Goal: Task Accomplishment & Management: Use online tool/utility

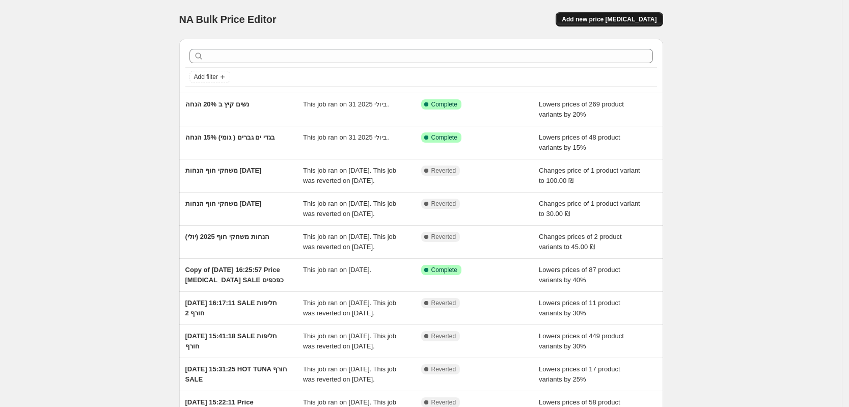
click at [633, 19] on span "Add new price [MEDICAL_DATA]" at bounding box center [609, 19] width 95 height 8
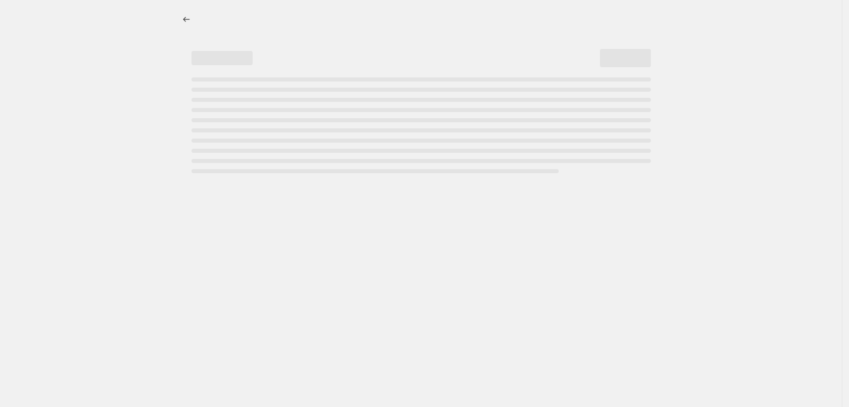
select select "percentage"
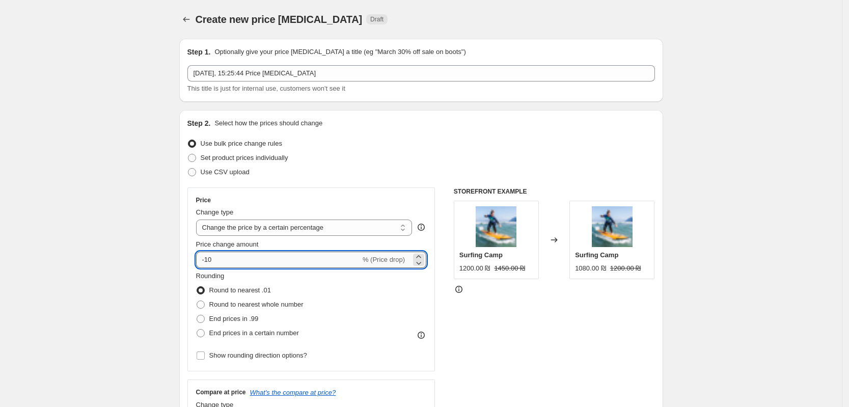
click at [228, 263] on input "-10" at bounding box center [278, 260] width 165 height 16
click at [211, 261] on input "-10" at bounding box center [278, 260] width 165 height 16
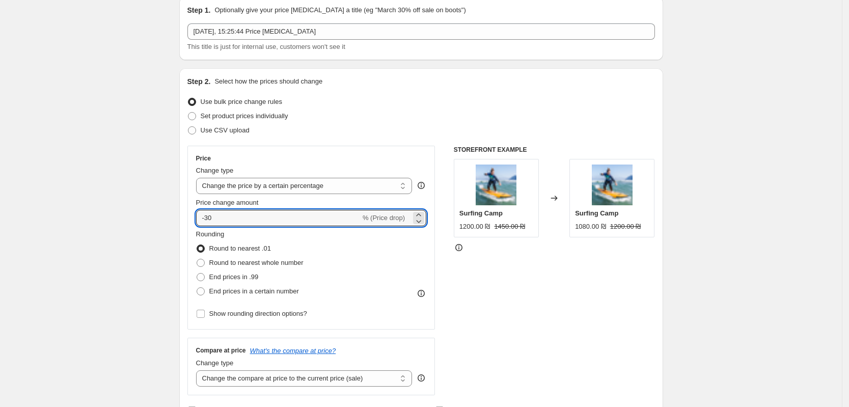
scroll to position [64, 0]
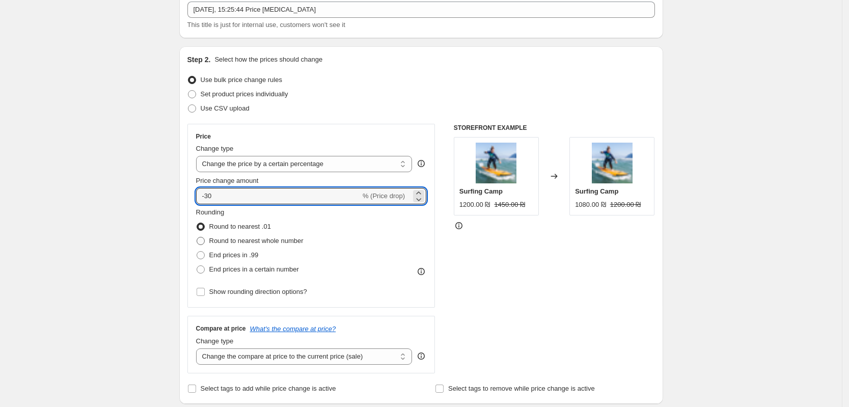
type input "-30"
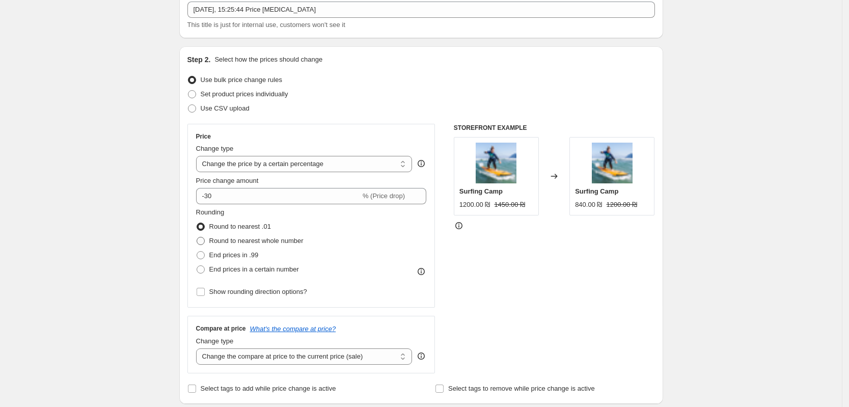
click at [204, 240] on span at bounding box center [201, 241] width 8 height 8
click at [197, 237] on input "Round to nearest whole number" at bounding box center [197, 237] width 1 height 1
radio input "true"
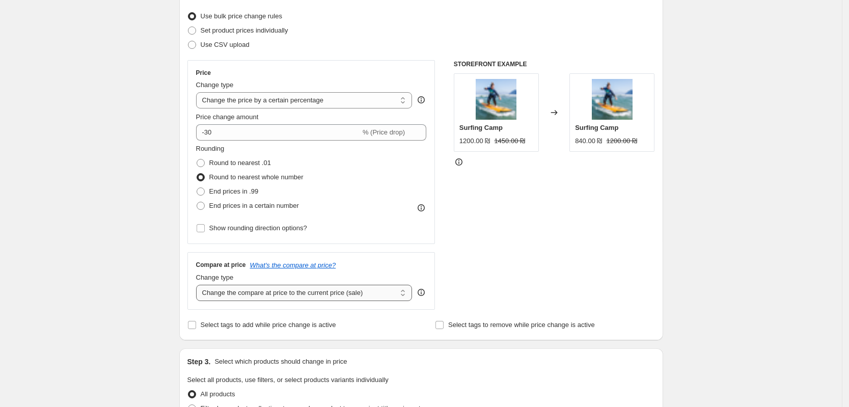
scroll to position [191, 0]
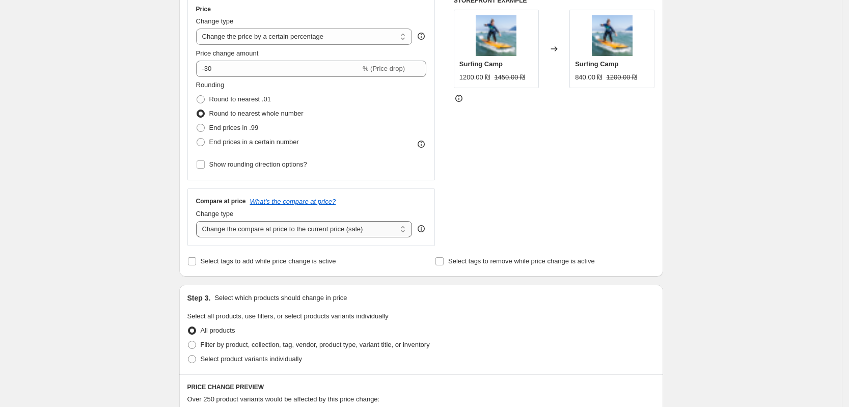
click at [380, 230] on select "Change the compare at price to the current price (sale) Change the compare at p…" at bounding box center [304, 229] width 216 height 16
click at [491, 216] on div "STOREFRONT EXAMPLE Surfing Camp 1200.00 ₪ 1450.00 ₪ Changed to Surfing Camp 840…" at bounding box center [554, 121] width 201 height 250
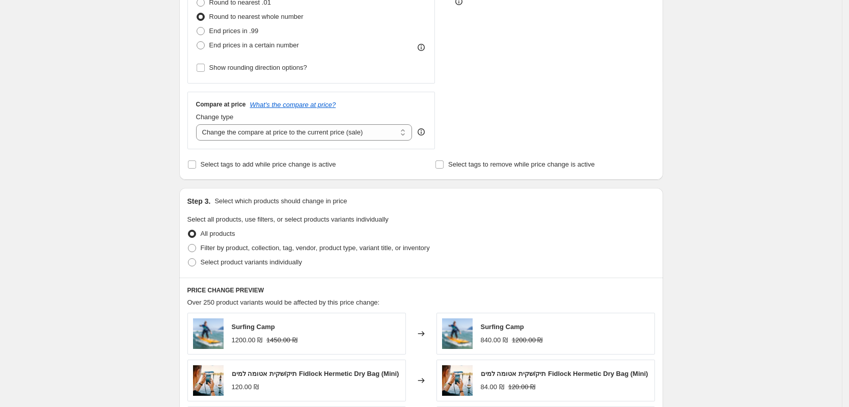
scroll to position [318, 0]
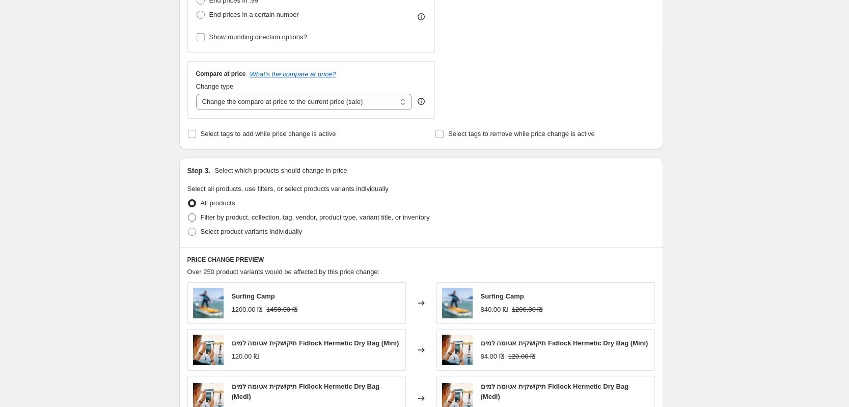
click at [194, 219] on span at bounding box center [192, 217] width 8 height 8
click at [188, 214] on input "Filter by product, collection, tag, vendor, product type, variant title, or inv…" at bounding box center [188, 213] width 1 height 1
radio input "true"
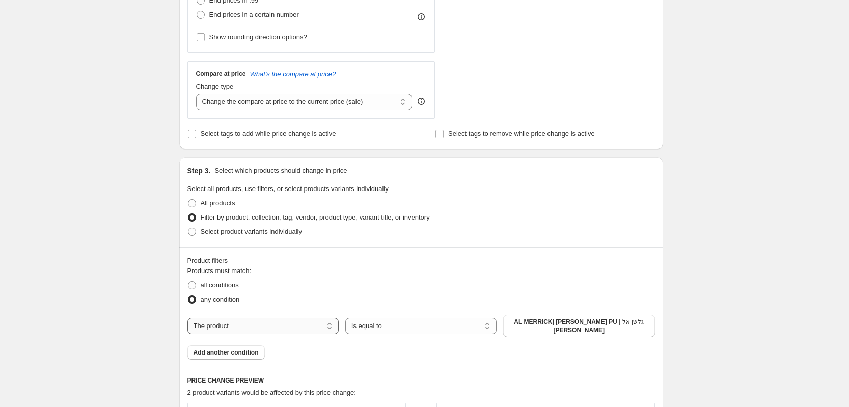
click at [257, 323] on select "The product The product's collection The product's tag The product's vendor The…" at bounding box center [262, 326] width 151 height 16
select select "collection"
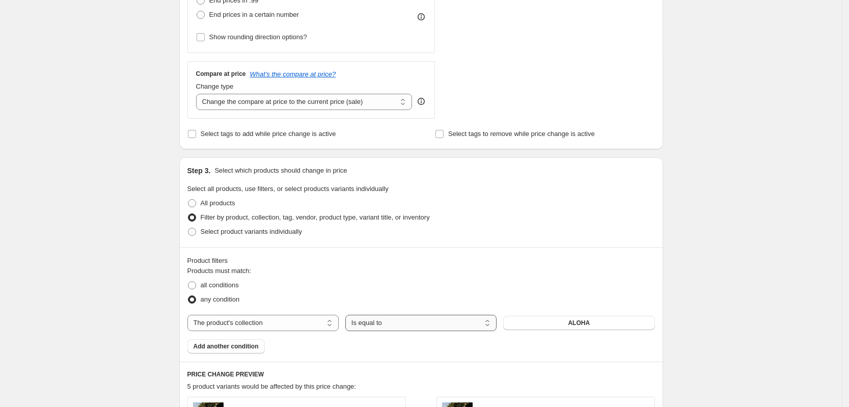
click at [403, 321] on select "Is equal to Is not equal to" at bounding box center [420, 323] width 151 height 16
click at [576, 320] on span "ALOHA" at bounding box center [579, 323] width 22 height 8
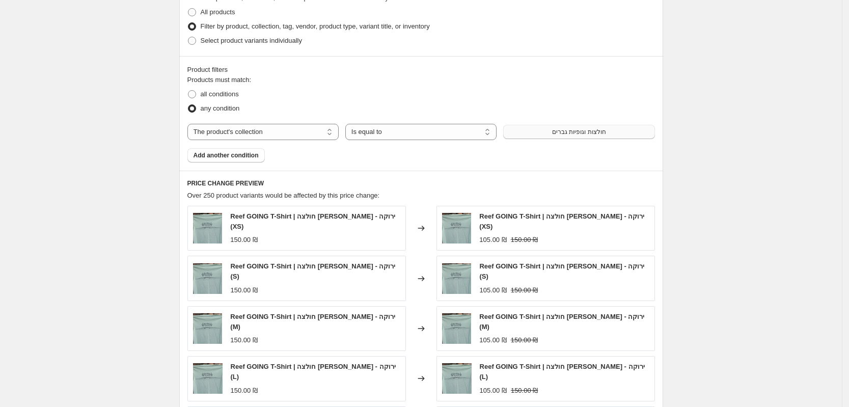
scroll to position [573, 0]
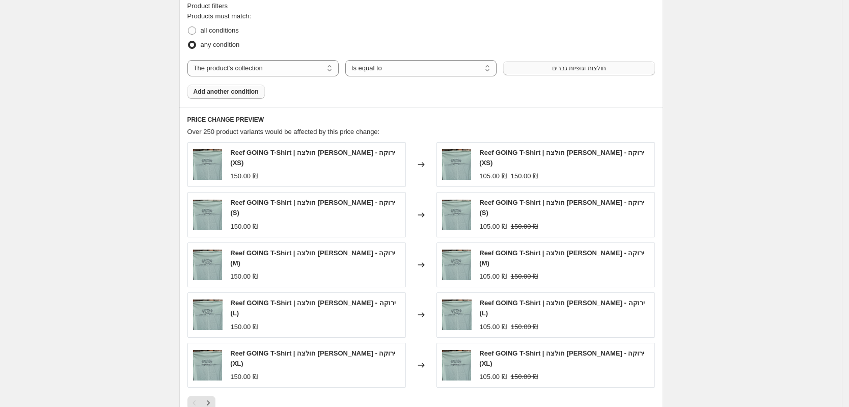
click at [226, 92] on span "Add another condition" at bounding box center [226, 92] width 65 height 8
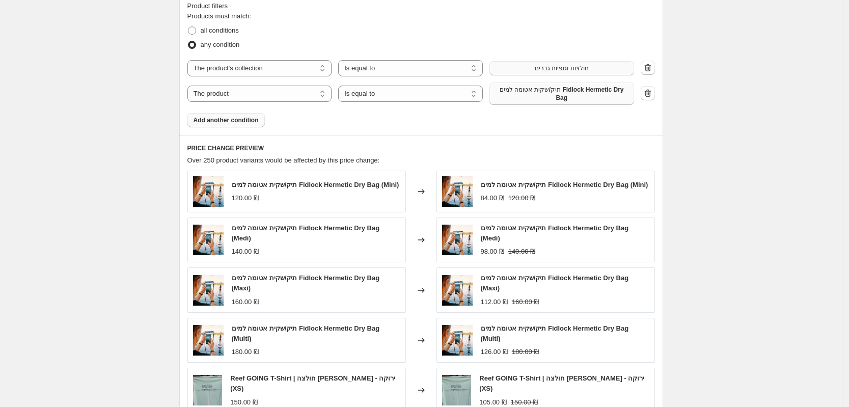
click at [586, 88] on span "תיק/שקית אטומה למים Fidlock Hermetic Dry Bag" at bounding box center [562, 94] width 132 height 16
click at [264, 97] on select "The product The product's collection The product's tag The product's vendor The…" at bounding box center [259, 94] width 145 height 16
select select "collection"
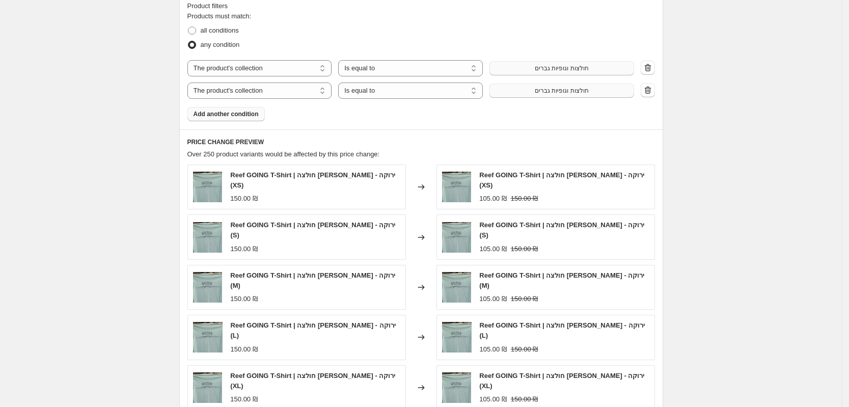
click at [575, 90] on span "חולצות וגופיות גברים" at bounding box center [562, 91] width 54 height 8
click at [228, 115] on span "Add another condition" at bounding box center [226, 114] width 65 height 8
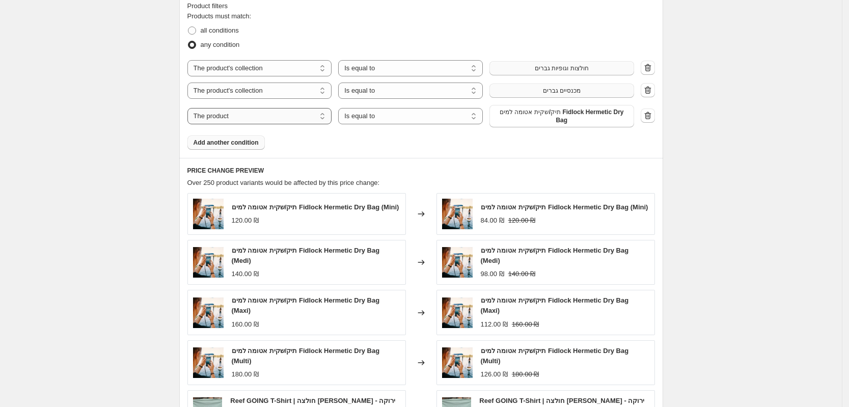
click at [288, 115] on select "The product The product's collection The product's tag The product's vendor The…" at bounding box center [259, 116] width 145 height 16
select select "collection"
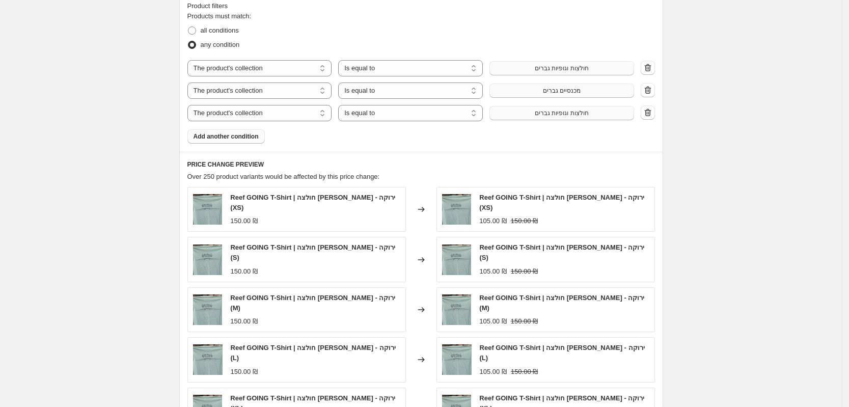
click at [545, 112] on span "חולצות וגופיות גברים" at bounding box center [562, 113] width 54 height 8
click at [237, 137] on span "Add another condition" at bounding box center [226, 136] width 65 height 8
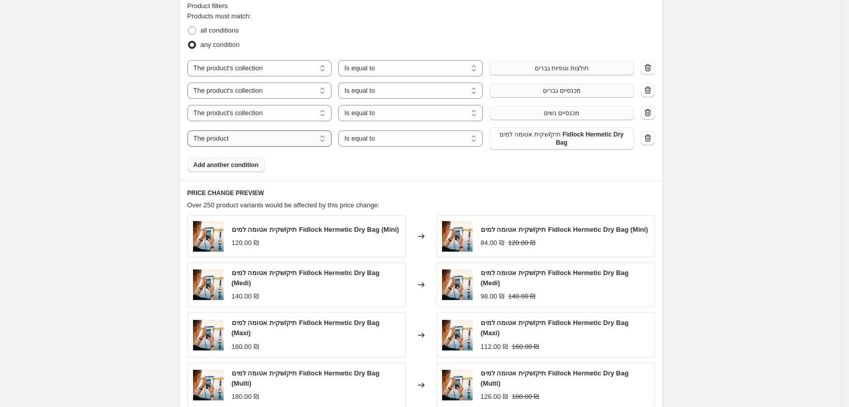
click at [262, 134] on select "The product The product's collection The product's tag The product's vendor The…" at bounding box center [259, 138] width 145 height 16
select select "collection"
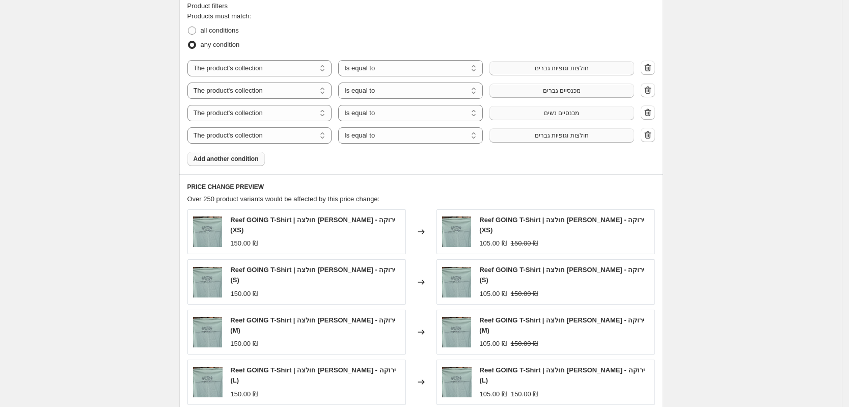
click at [542, 138] on span "חולצות וגופיות גברים" at bounding box center [562, 135] width 54 height 8
click at [238, 157] on span "Add another condition" at bounding box center [226, 159] width 65 height 8
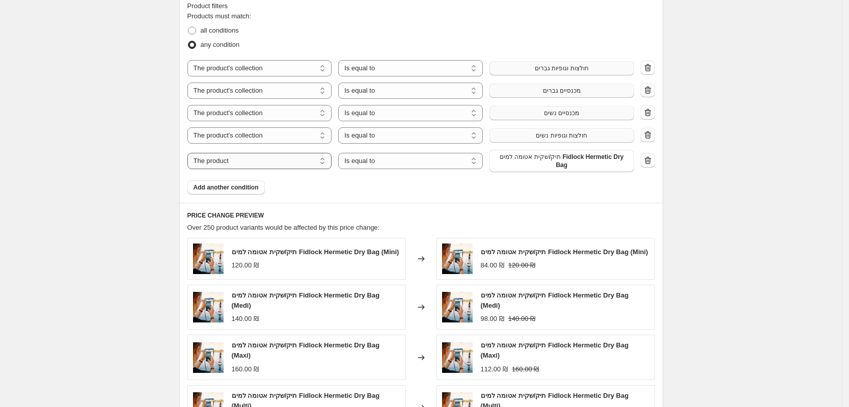
click at [300, 155] on select "The product The product's collection The product's tag The product's vendor The…" at bounding box center [259, 161] width 145 height 16
select select "collection"
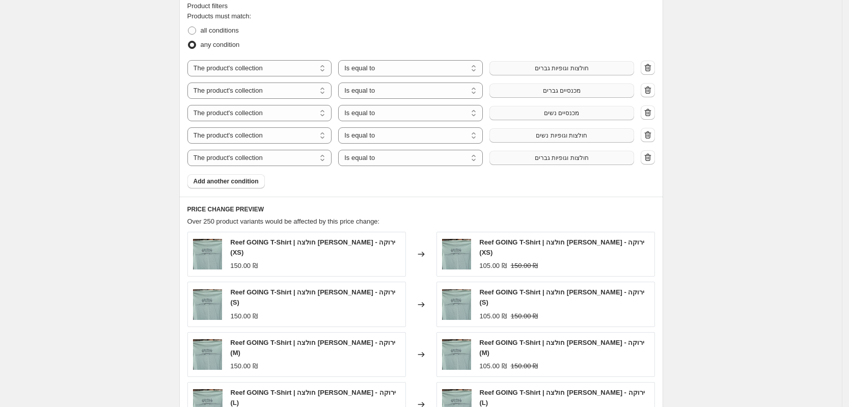
click at [554, 161] on span "חולצות וגופיות גברים" at bounding box center [562, 158] width 54 height 8
click at [248, 180] on span "Add another condition" at bounding box center [226, 181] width 65 height 8
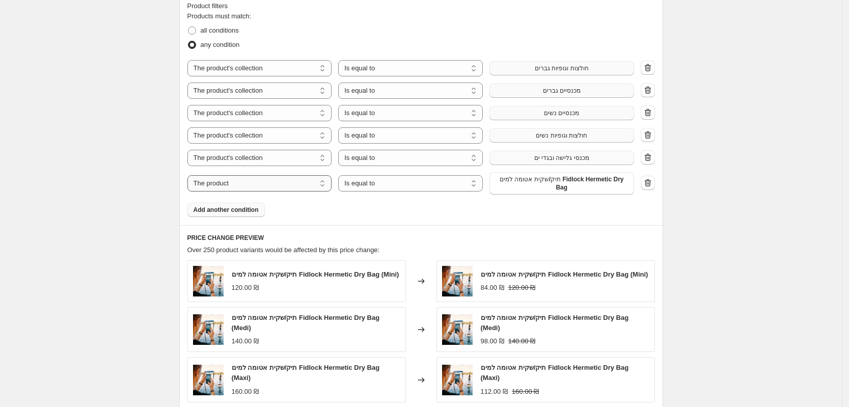
click at [236, 179] on select "The product The product's collection The product's tag The product's vendor The…" at bounding box center [259, 183] width 145 height 16
select select "collection"
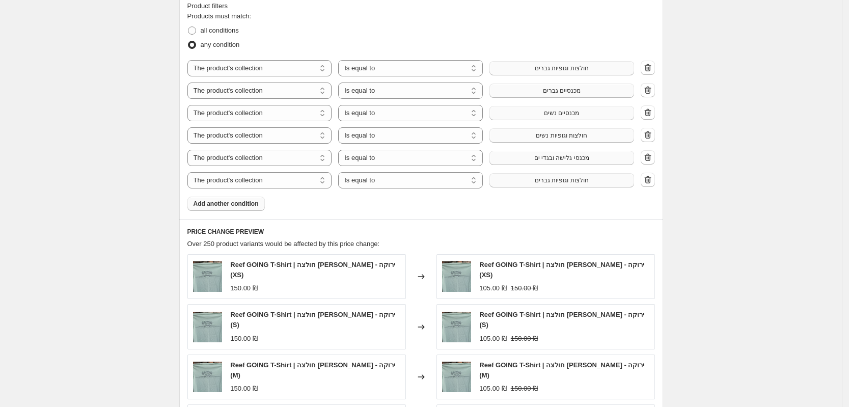
click at [569, 182] on span "חולצות וגופיות גברים" at bounding box center [562, 180] width 54 height 8
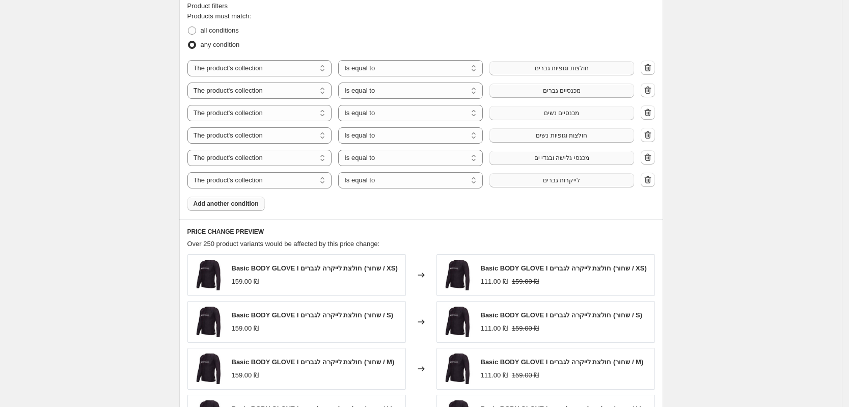
click at [252, 200] on button "Add another condition" at bounding box center [225, 204] width 77 height 14
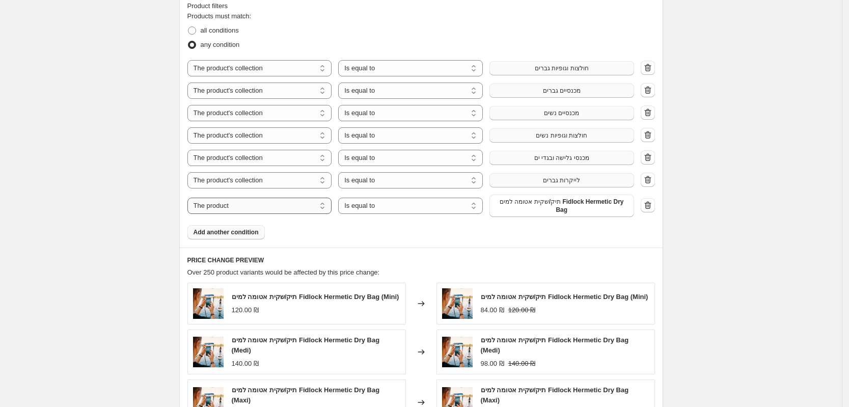
click at [268, 206] on select "The product The product's collection The product's tag The product's vendor The…" at bounding box center [259, 206] width 145 height 16
select select "collection"
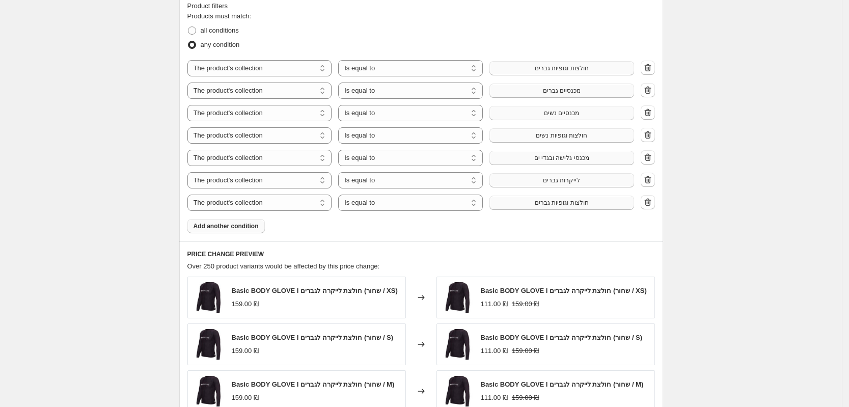
click at [550, 205] on span "חולצות וגופיות גברים" at bounding box center [562, 203] width 54 height 8
click at [224, 224] on span "Add another condition" at bounding box center [226, 226] width 65 height 8
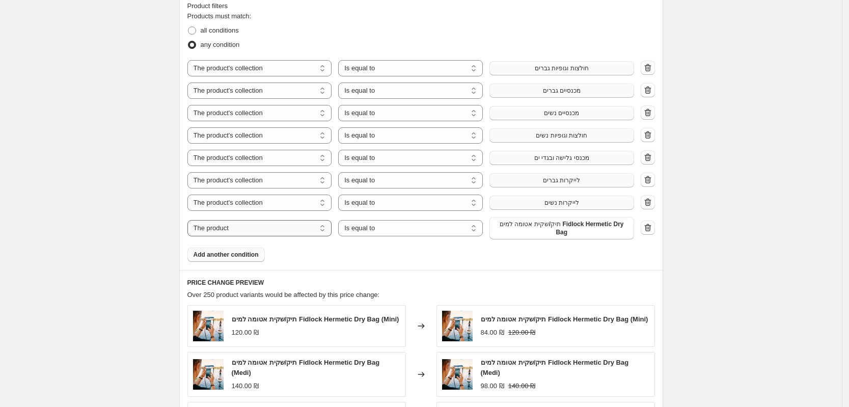
click at [264, 227] on select "The product The product's collection The product's tag The product's vendor The…" at bounding box center [259, 228] width 145 height 16
select select "collection"
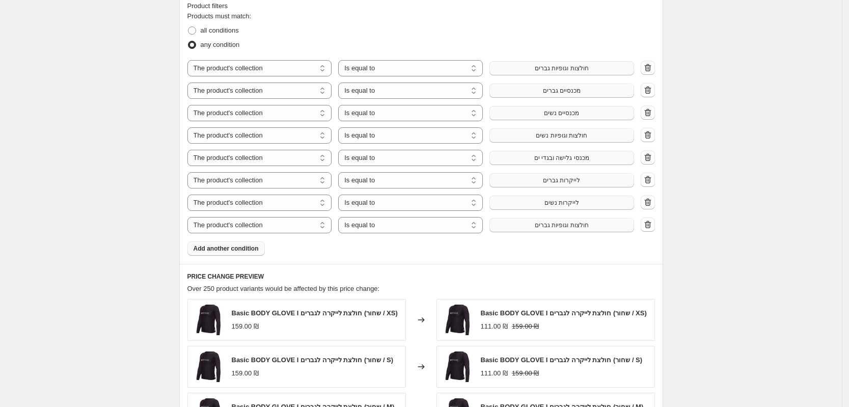
click at [554, 231] on button "חולצות וגופיות גברים" at bounding box center [562, 225] width 145 height 14
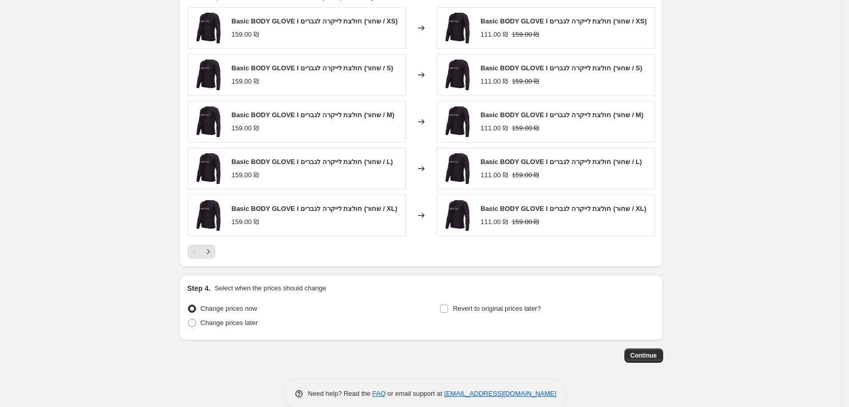
scroll to position [883, 0]
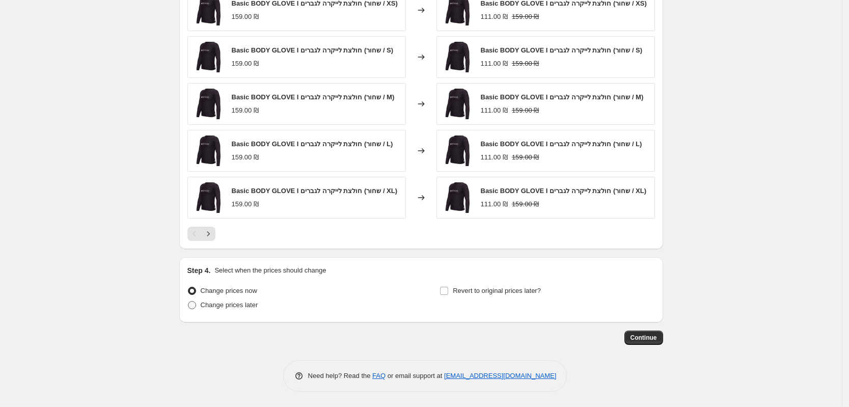
click at [195, 307] on span at bounding box center [192, 305] width 8 height 8
click at [188, 302] on input "Change prices later" at bounding box center [188, 301] width 1 height 1
radio input "true"
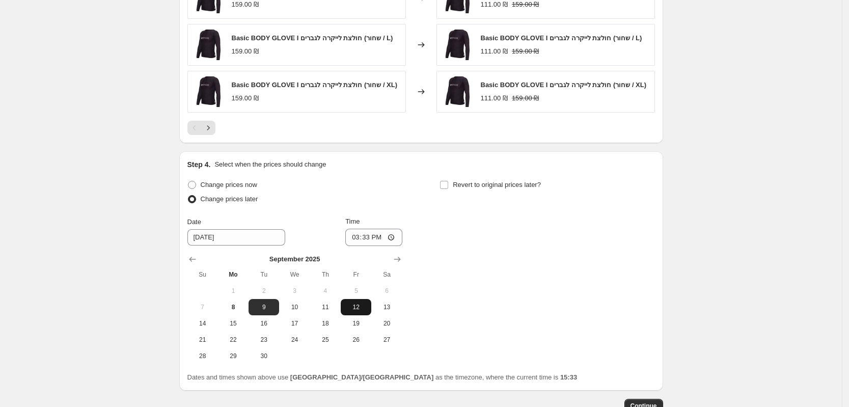
scroll to position [1011, 0]
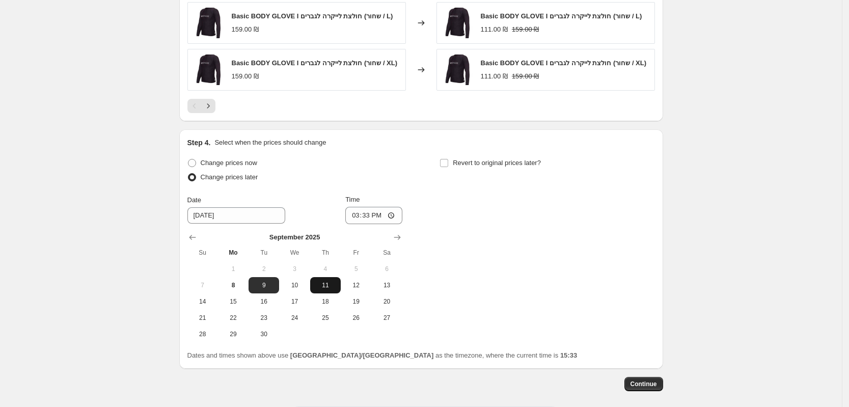
click at [333, 287] on span "11" at bounding box center [325, 285] width 22 height 8
type input "9/11/2025"
click at [382, 216] on input "15:33" at bounding box center [373, 215] width 57 height 17
type input "09:00"
click at [448, 164] on input "Revert to original prices later?" at bounding box center [444, 163] width 8 height 8
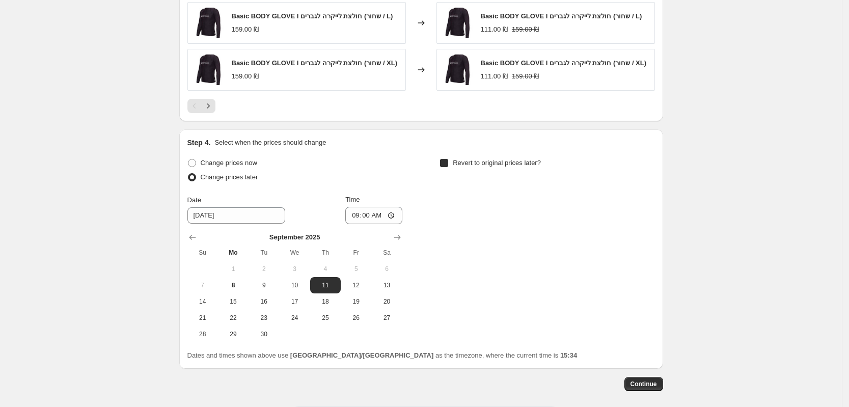
checkbox input "true"
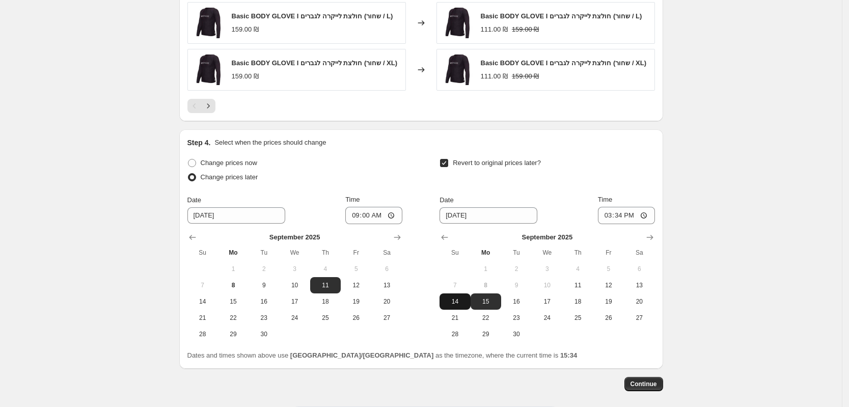
click at [460, 303] on span "14" at bounding box center [455, 301] width 22 height 8
type input "9/14/2025"
click at [630, 217] on input "15:34" at bounding box center [626, 215] width 57 height 17
type input "09:00"
click at [654, 379] on button "Continue" at bounding box center [644, 384] width 39 height 14
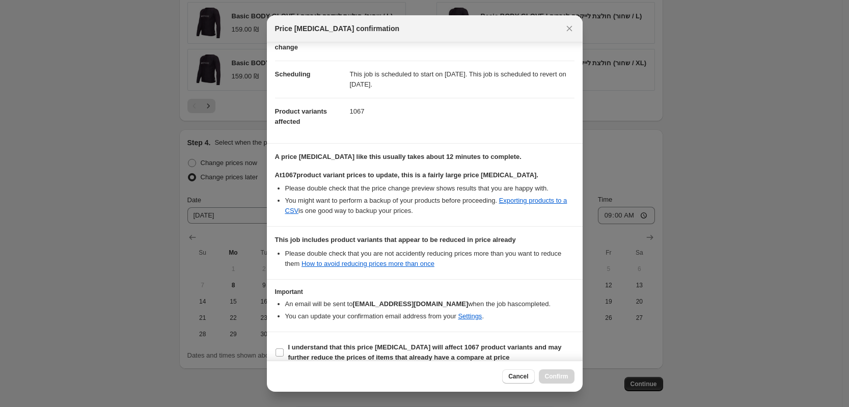
scroll to position [76, 0]
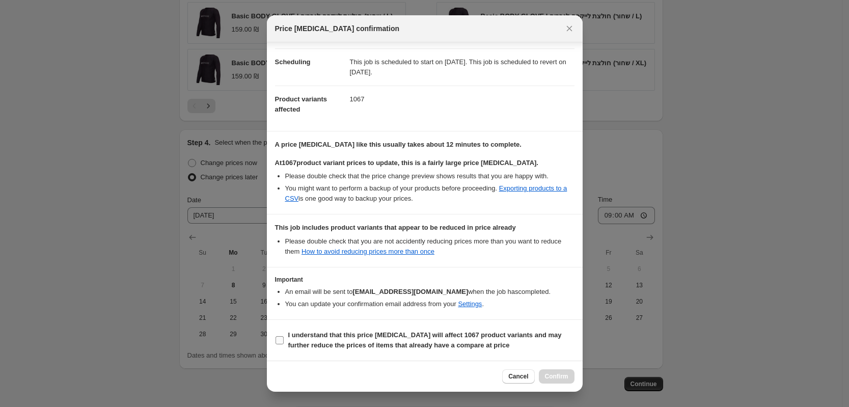
click at [279, 340] on input "I understand that this price change job will affect 1067 product variants and m…" at bounding box center [280, 340] width 8 height 8
checkbox input "true"
click at [558, 377] on span "Confirm" at bounding box center [556, 376] width 23 height 8
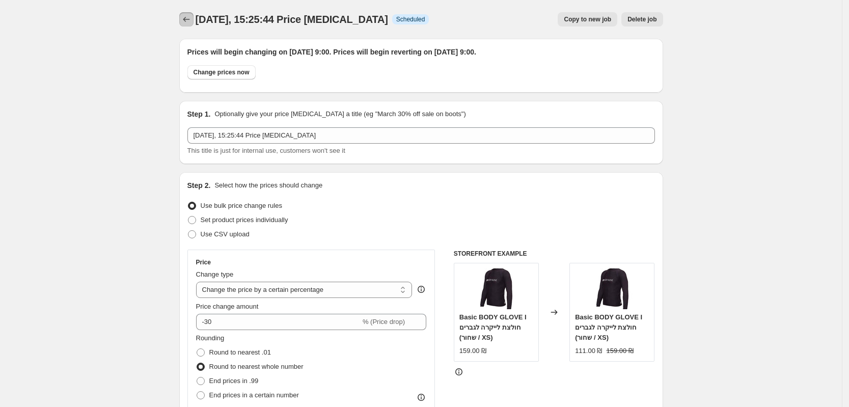
click at [187, 19] on icon "Price change jobs" at bounding box center [186, 19] width 7 height 5
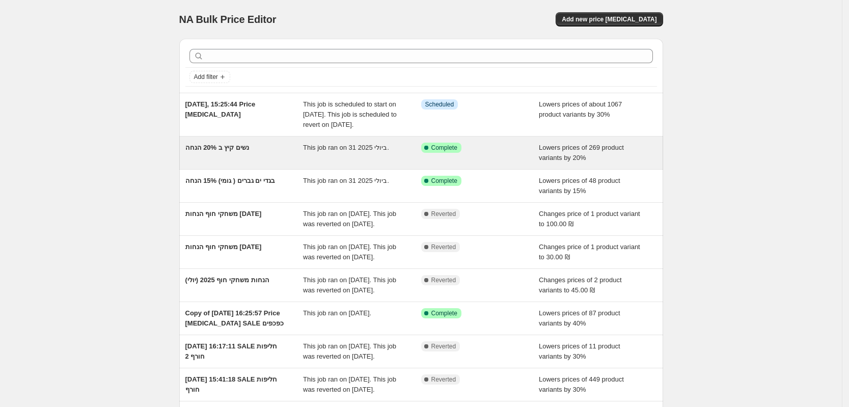
click at [225, 151] on span "נשים קיץ ב 20% הנחה" at bounding box center [217, 148] width 64 height 8
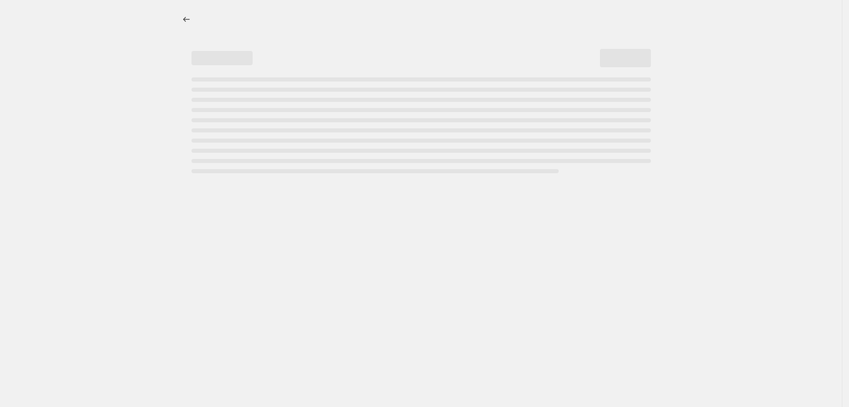
select select "percentage"
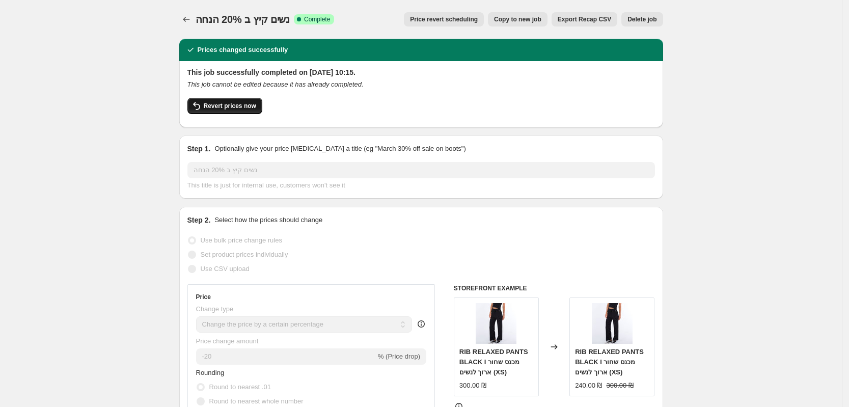
click at [224, 108] on span "Revert prices now" at bounding box center [230, 106] width 52 height 8
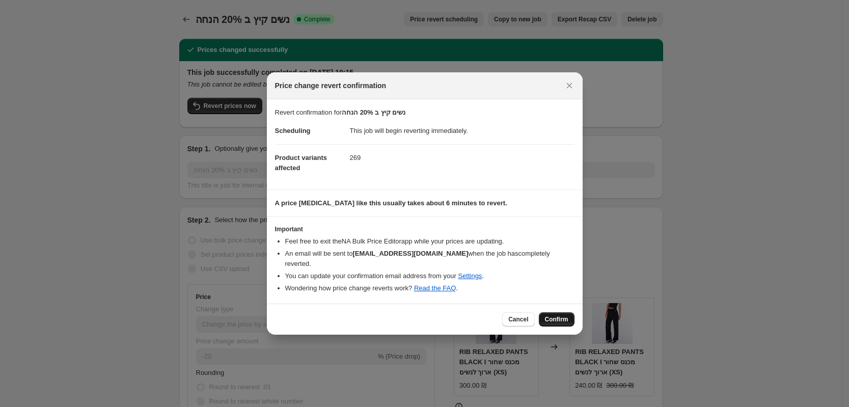
click at [558, 315] on span "Confirm" at bounding box center [556, 319] width 23 height 8
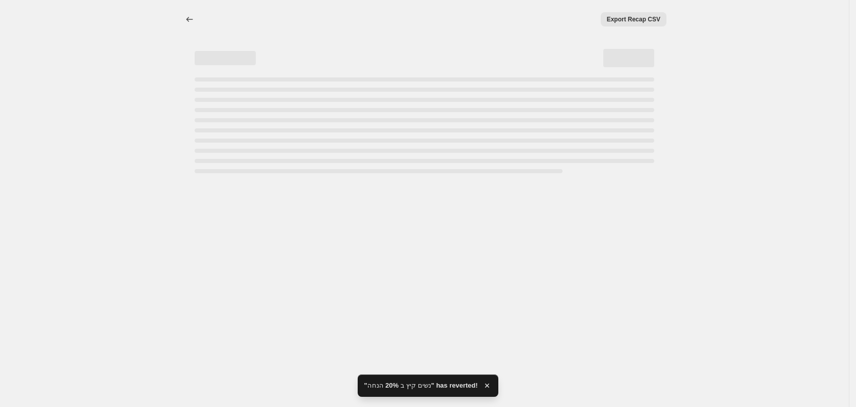
select select "percentage"
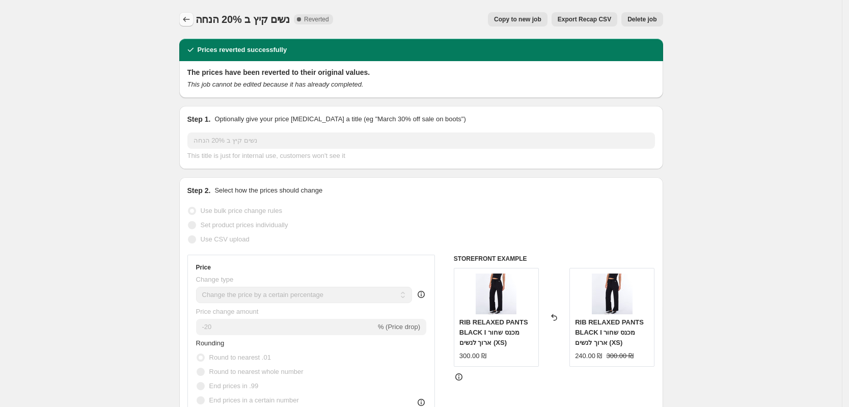
click at [185, 20] on icon "Price change jobs" at bounding box center [186, 19] width 10 height 10
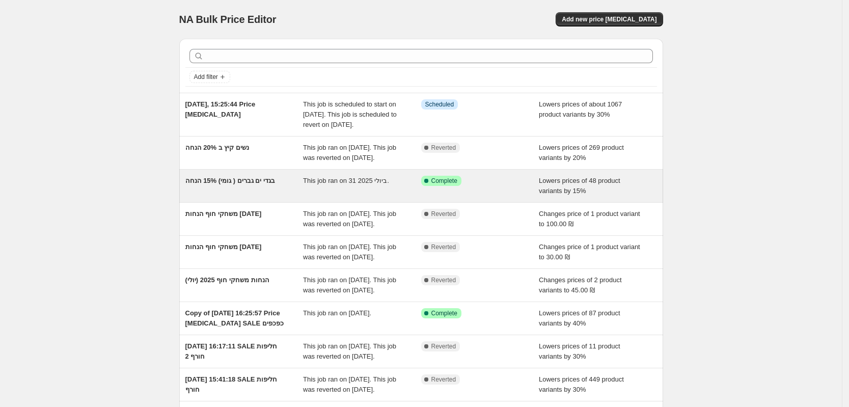
click at [231, 184] on span "בגדי ים גברים ( גומי) 15% הנחה" at bounding box center [230, 181] width 90 height 8
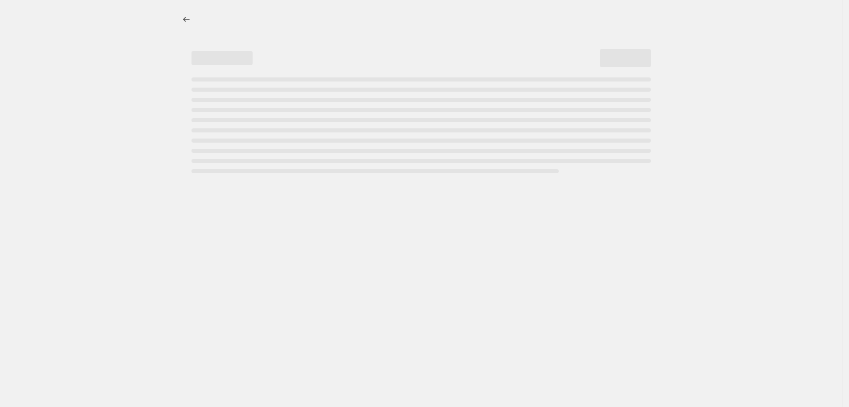
select select "percentage"
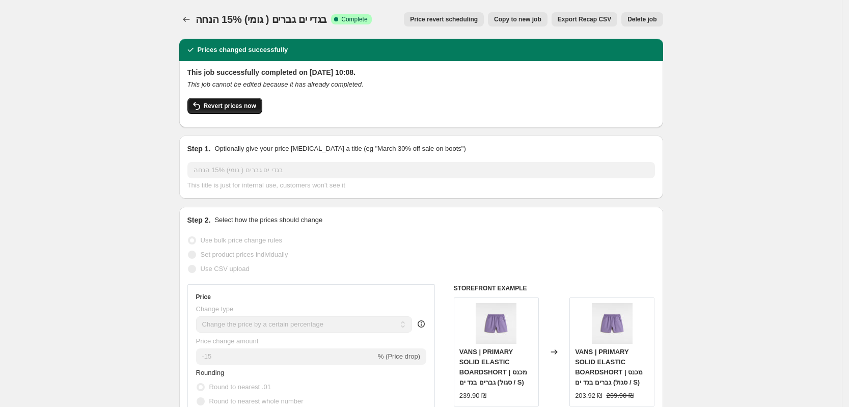
click at [228, 106] on span "Revert prices now" at bounding box center [230, 106] width 52 height 8
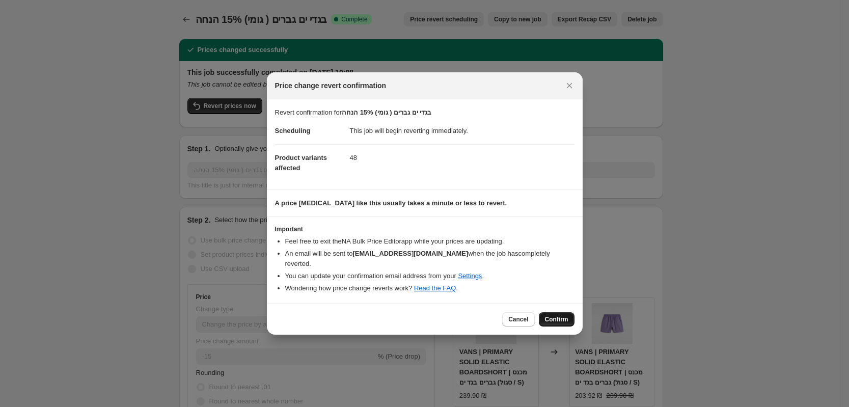
click at [558, 315] on span "Confirm" at bounding box center [556, 319] width 23 height 8
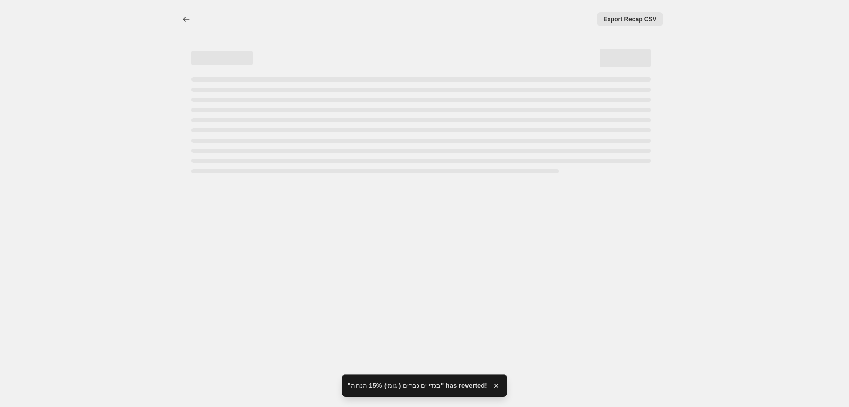
select select "percentage"
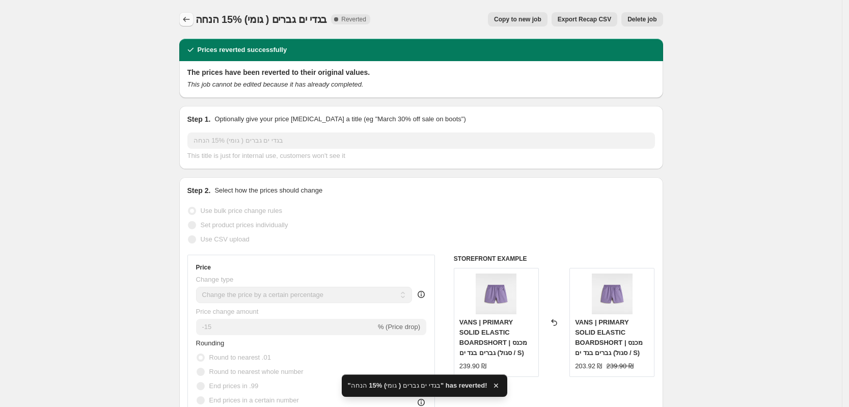
click at [191, 21] on icon "Price change jobs" at bounding box center [186, 19] width 10 height 10
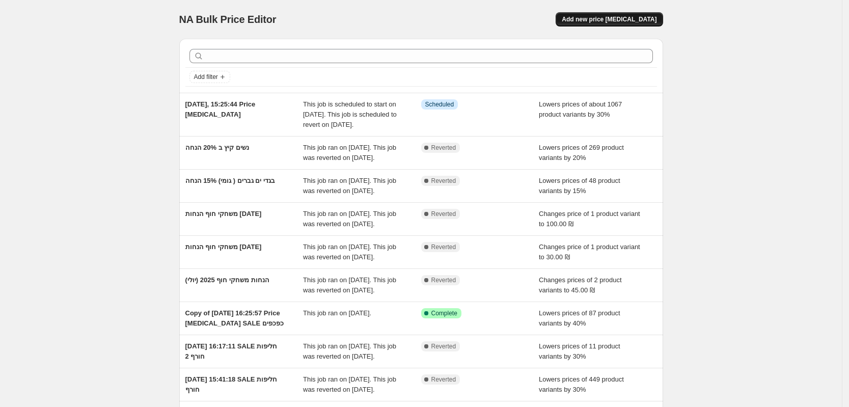
click at [640, 21] on span "Add new price change job" at bounding box center [609, 19] width 95 height 8
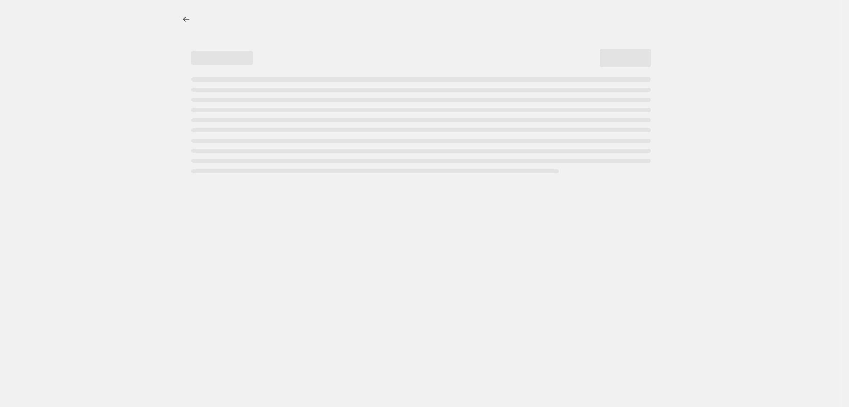
select select "percentage"
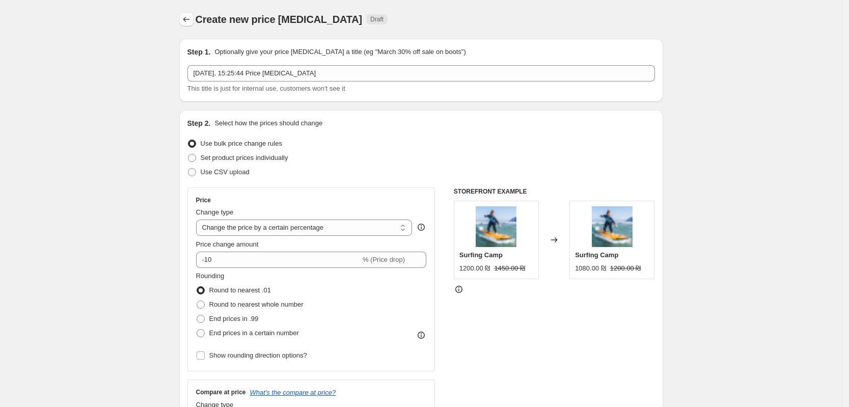
click at [190, 16] on icon "Price change jobs" at bounding box center [186, 19] width 10 height 10
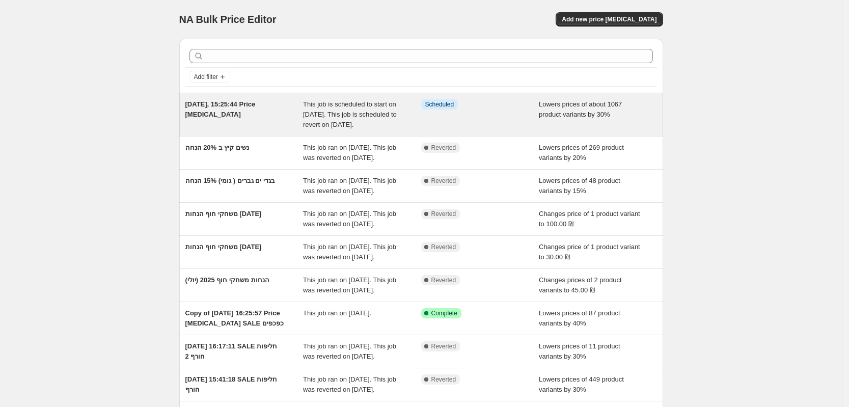
click at [243, 103] on span "8 בספט׳ 2025, 15:25:44 Price change job" at bounding box center [220, 109] width 70 height 18
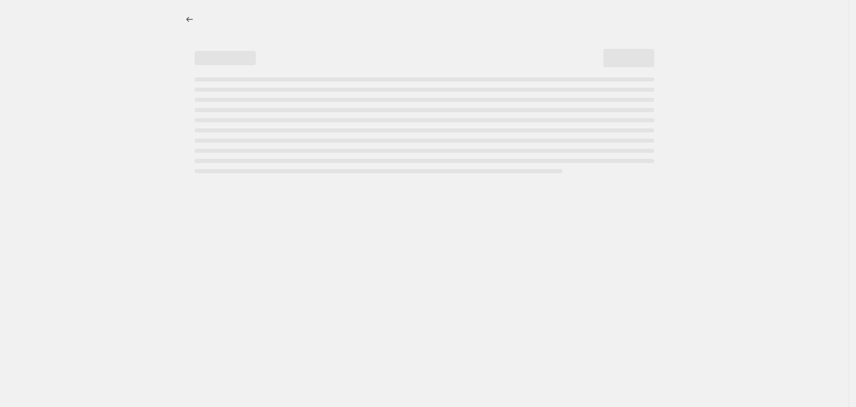
select select "percentage"
select select "collection"
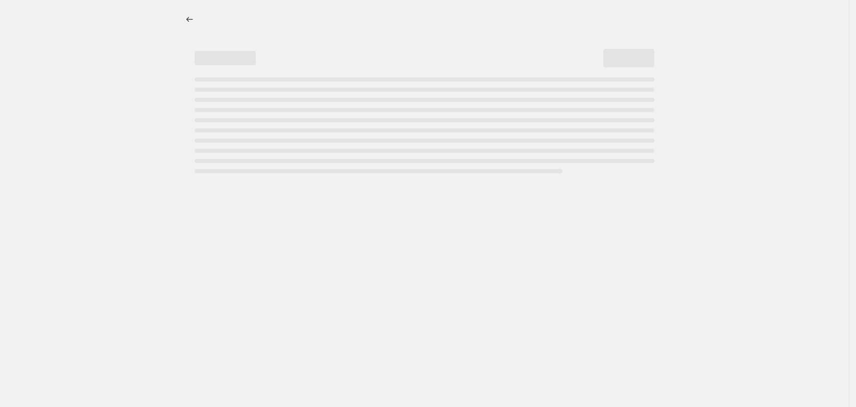
select select "collection"
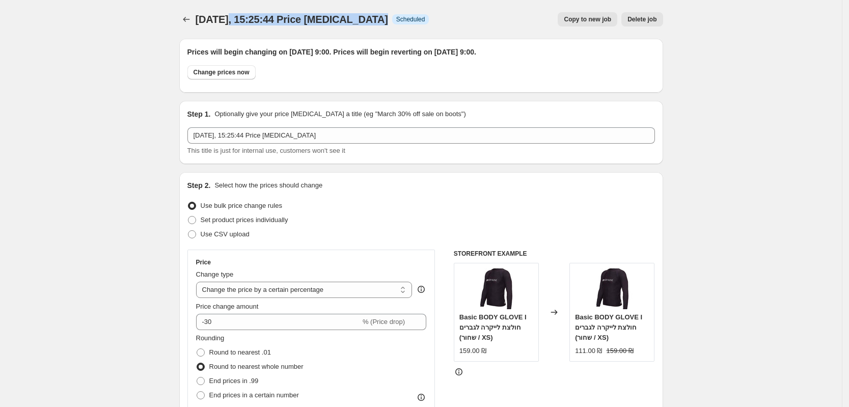
drag, startPoint x: 283, startPoint y: 21, endPoint x: 375, endPoint y: 31, distance: 93.2
click at [375, 31] on div "8 בספט׳ 2025, 15:25:44 Price change job. This page is ready 8 בספט׳ 2025, 15:25…" at bounding box center [421, 19] width 484 height 39
click at [363, 48] on h2 "Prices will begin changing on 11 בספטמבר 2025 at 9:00. Prices will begin revert…" at bounding box center [421, 52] width 468 height 10
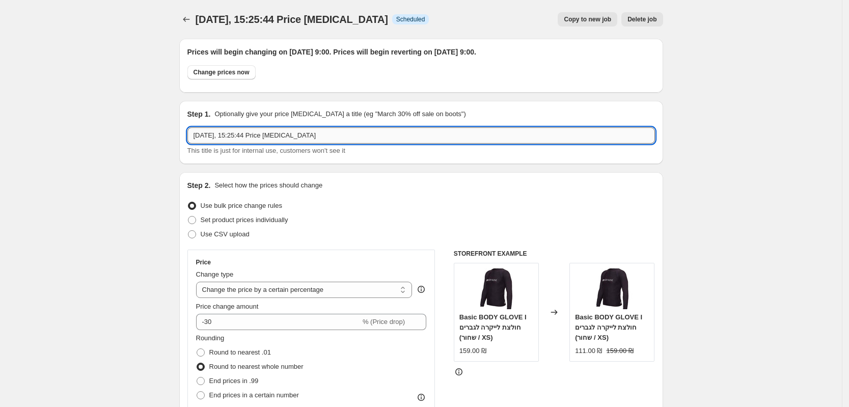
drag, startPoint x: 318, startPoint y: 135, endPoint x: 266, endPoint y: 138, distance: 52.0
click at [266, 138] on input "8 בספט׳ 2025, 15:25:44 Price change job" at bounding box center [421, 135] width 468 height 16
drag, startPoint x: 258, startPoint y: 139, endPoint x: 204, endPoint y: 140, distance: 54.0
click at [204, 140] on input "8 בספט׳ 2025, 15:25:44 ביגוד סוף עונה 2025" at bounding box center [421, 135] width 468 height 16
click at [227, 134] on input "8 בספט׳ 2025, 15:25:44 ביגוד סוף עונה 2025" at bounding box center [421, 135] width 468 height 16
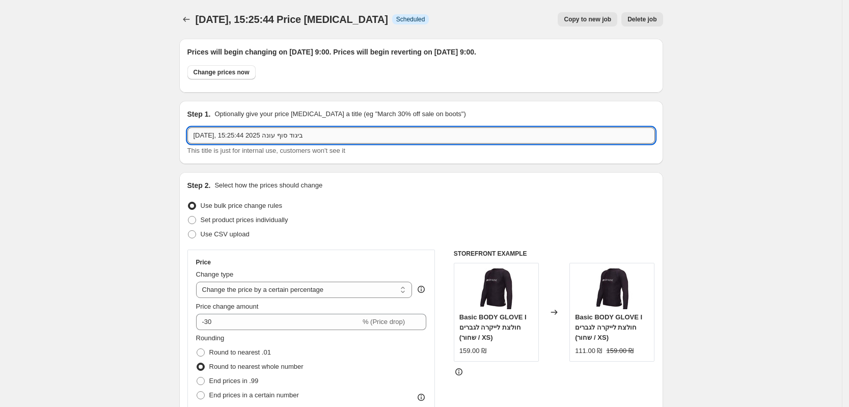
drag, startPoint x: 257, startPoint y: 135, endPoint x: 217, endPoint y: 140, distance: 40.5
click at [217, 140] on input "8 בספט׳ 2025, 15:25:44 ביגוד סוף עונה 2025" at bounding box center [421, 135] width 468 height 16
click at [215, 138] on input "8 בספט׳ 2025, 15:25:44 ביגוד סוף עונה 2025" at bounding box center [421, 135] width 468 height 16
drag, startPoint x: 259, startPoint y: 135, endPoint x: 222, endPoint y: 138, distance: 37.3
click at [222, 138] on input "8 בספט׳ 2025, 15:25:44 ביגוד סוף עונה 2025" at bounding box center [421, 135] width 468 height 16
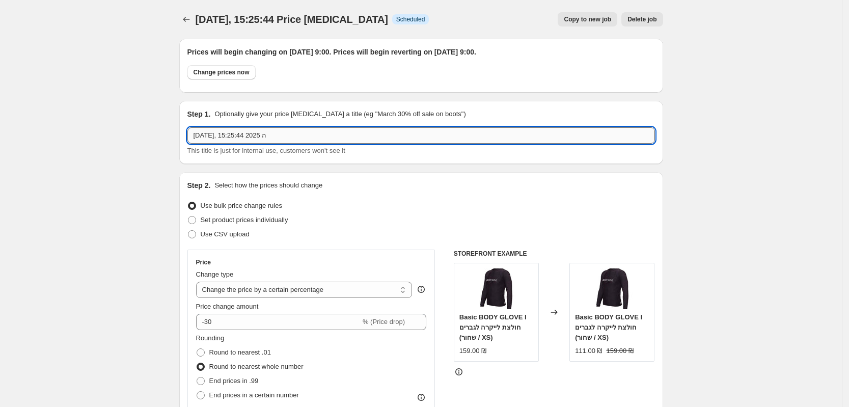
drag, startPoint x: 203, startPoint y: 138, endPoint x: 222, endPoint y: 138, distance: 19.4
click at [222, 138] on input "8 בספט׳ 2025, 15:25:44 ה 2025" at bounding box center [421, 135] width 468 height 16
click at [209, 139] on input "8 בספט׳ 2025, 15:25:44 2025" at bounding box center [421, 135] width 468 height 16
click at [192, 137] on input "8 בספט׳ 2025, 15:25:44" at bounding box center [421, 135] width 468 height 16
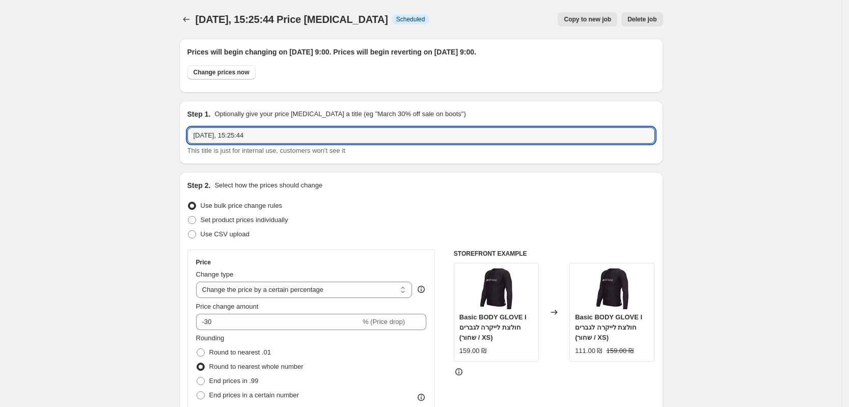
drag, startPoint x: 196, startPoint y: 141, endPoint x: 339, endPoint y: 149, distance: 143.4
click at [339, 149] on div "8 בספט׳ 2025, 15:25:44 This title is just for internal use, customers won't see…" at bounding box center [421, 141] width 468 height 29
type input "ביגוד סוף עונה 2025 30%"
click at [190, 19] on icon "Price change jobs" at bounding box center [186, 19] width 10 height 10
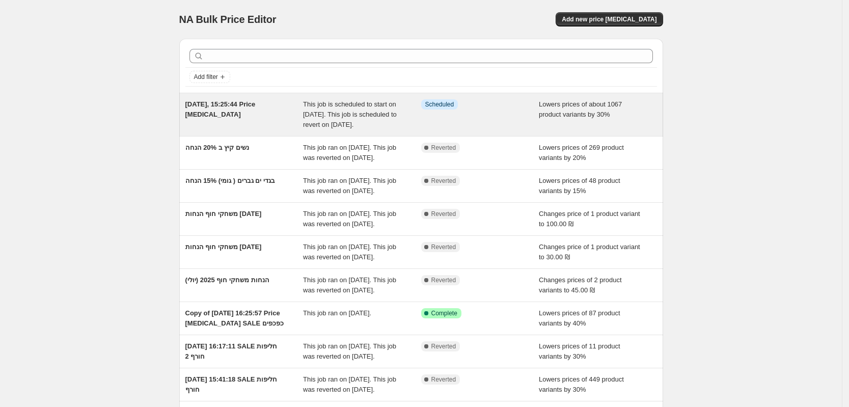
click at [248, 103] on span "8 בספט׳ 2025, 15:25:44 Price change job" at bounding box center [220, 109] width 70 height 18
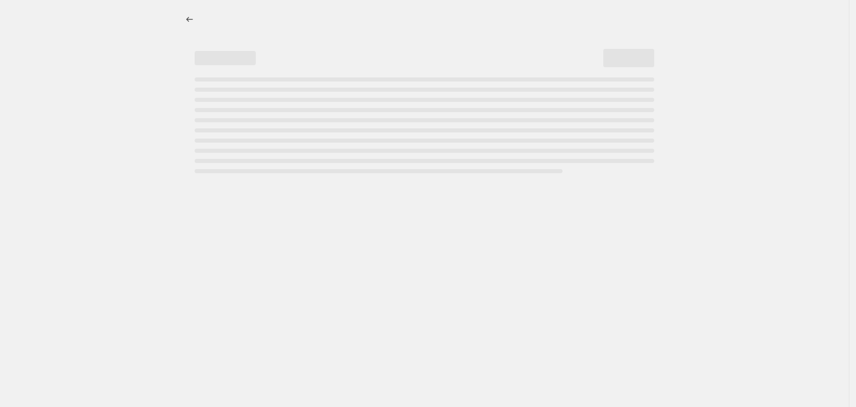
select select "percentage"
select select "collection"
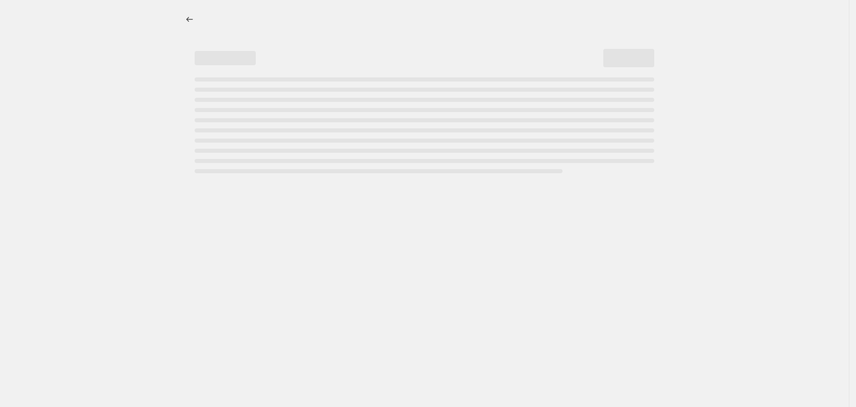
select select "collection"
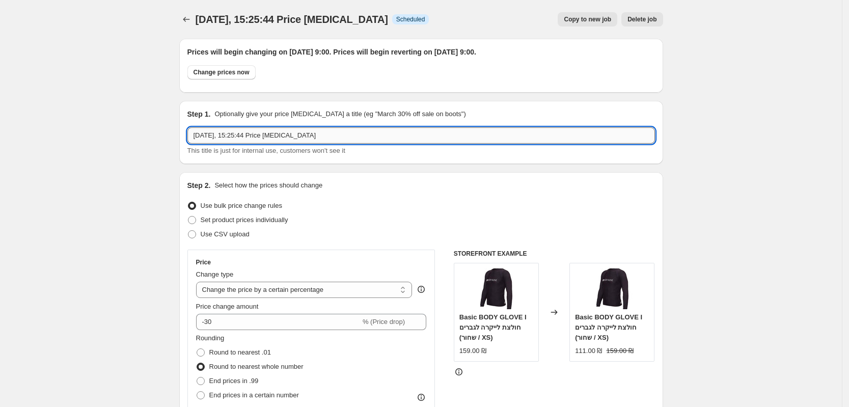
click at [269, 136] on input "8 בספט׳ 2025, 15:25:44 Price change job" at bounding box center [421, 135] width 468 height 16
click at [189, 18] on icon "Price change jobs" at bounding box center [186, 19] width 10 height 10
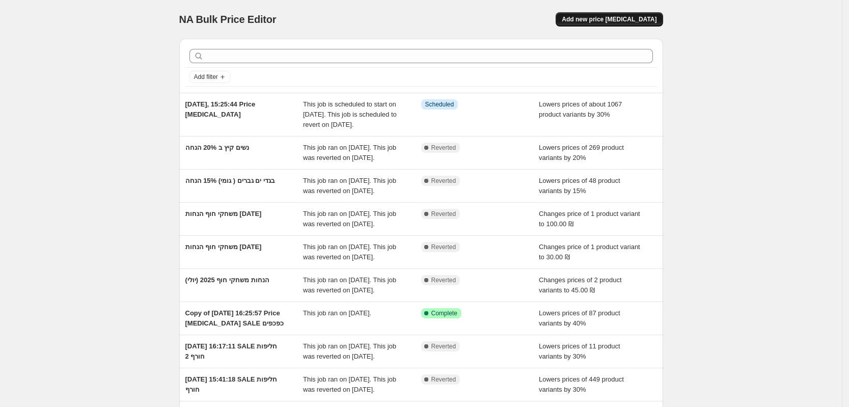
click at [612, 20] on span "Add new price change job" at bounding box center [609, 19] width 95 height 8
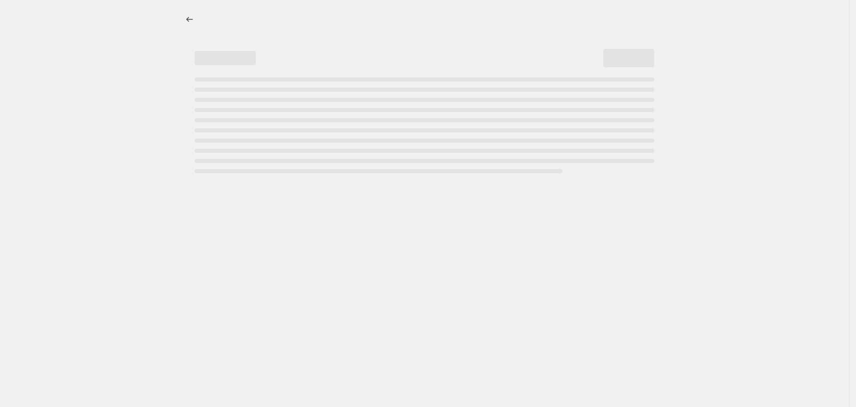
select select "percentage"
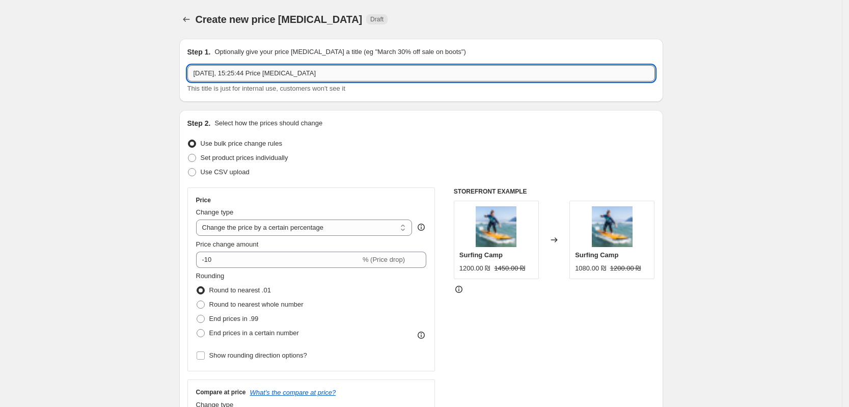
drag, startPoint x: 197, startPoint y: 73, endPoint x: 383, endPoint y: 73, distance: 185.9
click at [383, 73] on input "8 בספט׳ 2025, 15:25:44 Price change job" at bounding box center [421, 73] width 468 height 16
type input "כפכפים 25% סוף עונה"
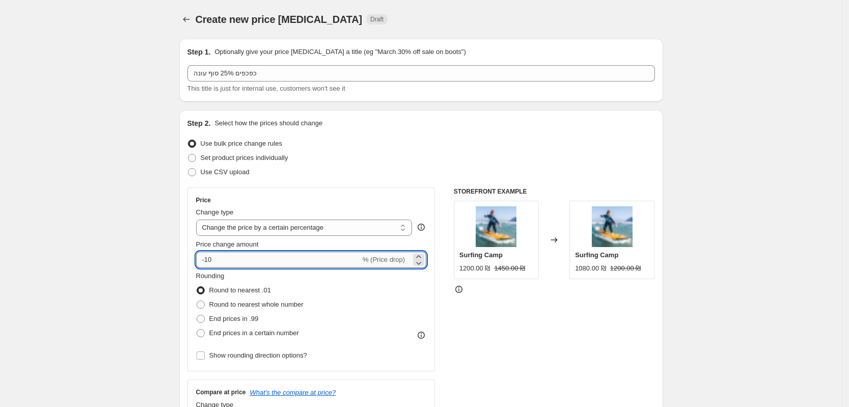
click at [214, 261] on input "-10" at bounding box center [278, 260] width 165 height 16
type input "-25"
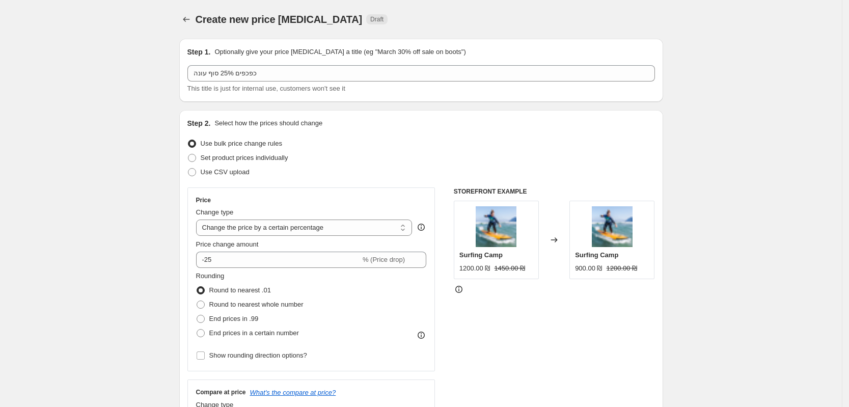
click at [491, 316] on div "STOREFRONT EXAMPLE Surfing Camp 1200.00 ₪ 1450.00 ₪ Changed to Surfing Camp 900…" at bounding box center [554, 312] width 201 height 250
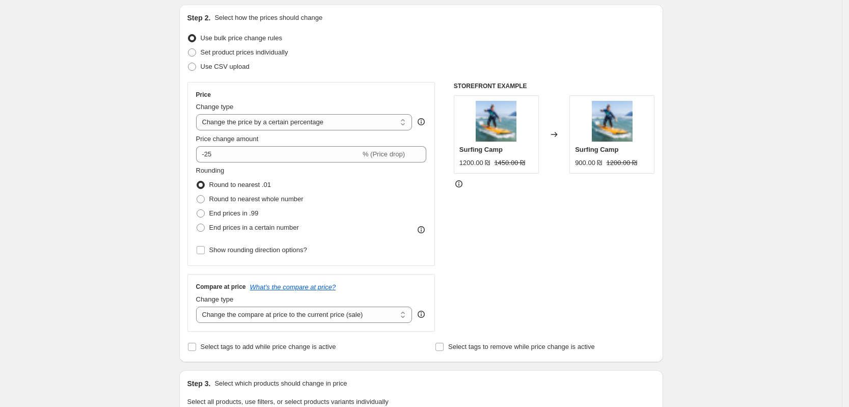
scroll to position [127, 0]
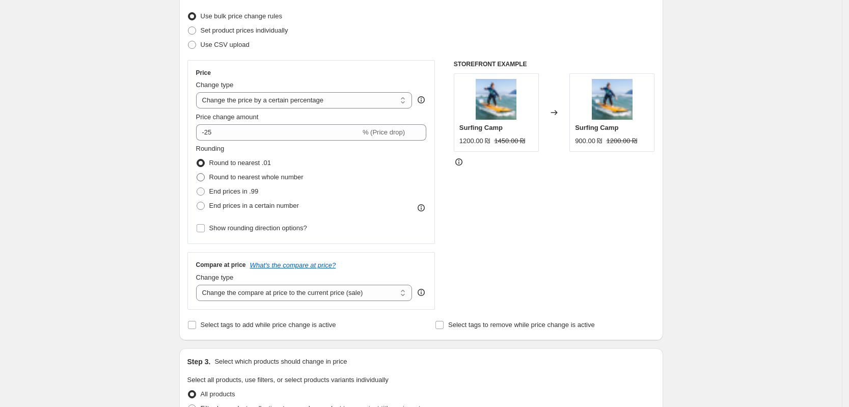
click at [224, 175] on span "Round to nearest whole number" at bounding box center [256, 177] width 94 height 8
click at [197, 174] on input "Round to nearest whole number" at bounding box center [197, 173] width 1 height 1
radio input "true"
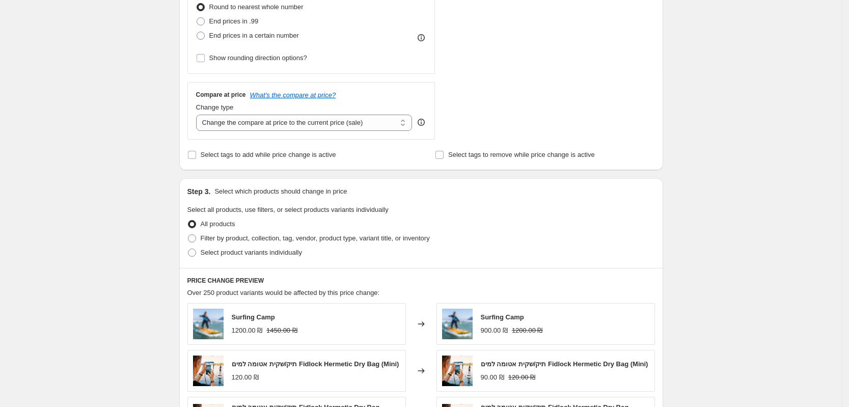
scroll to position [382, 0]
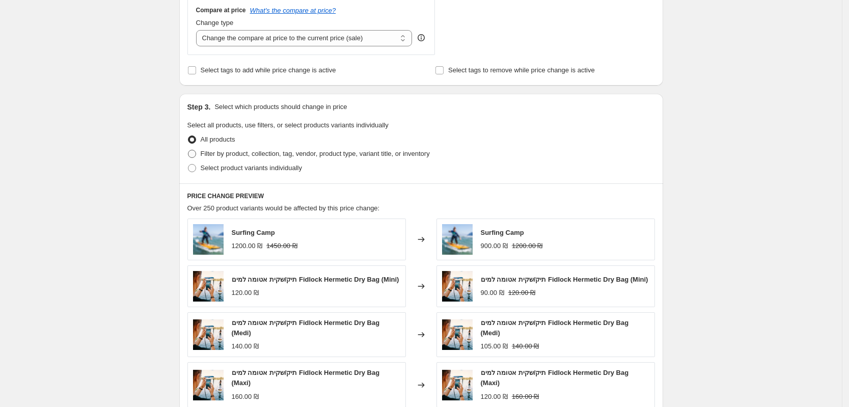
click at [220, 150] on span "Filter by product, collection, tag, vendor, product type, variant title, or inv…" at bounding box center [315, 154] width 229 height 8
click at [188, 150] on input "Filter by product, collection, tag, vendor, product type, variant title, or inv…" at bounding box center [188, 150] width 1 height 1
radio input "true"
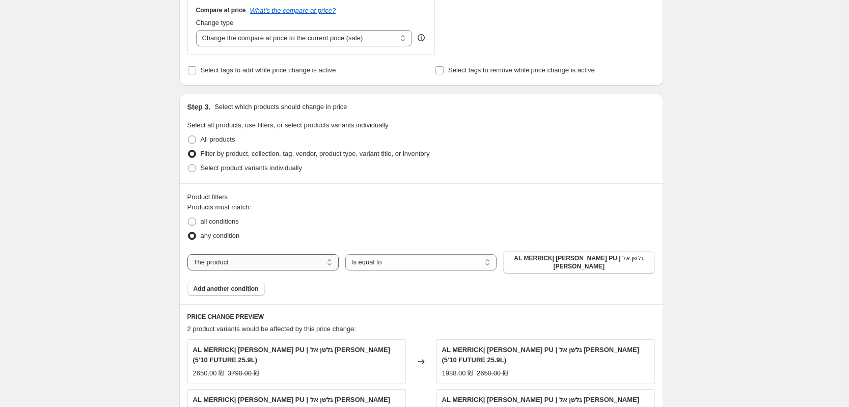
click at [304, 256] on select "The product The product's collection The product's tag The product's vendor The…" at bounding box center [262, 262] width 151 height 16
select select "collection"
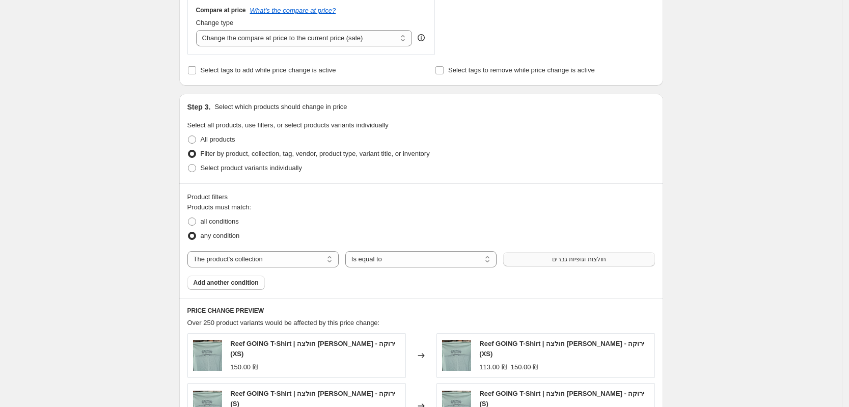
click at [545, 259] on button "חולצות וגופיות גברים" at bounding box center [578, 259] width 151 height 14
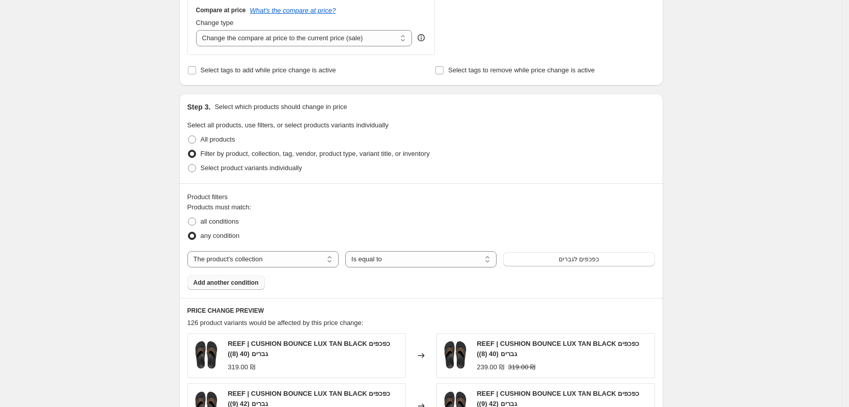
click at [234, 285] on span "Add another condition" at bounding box center [226, 283] width 65 height 8
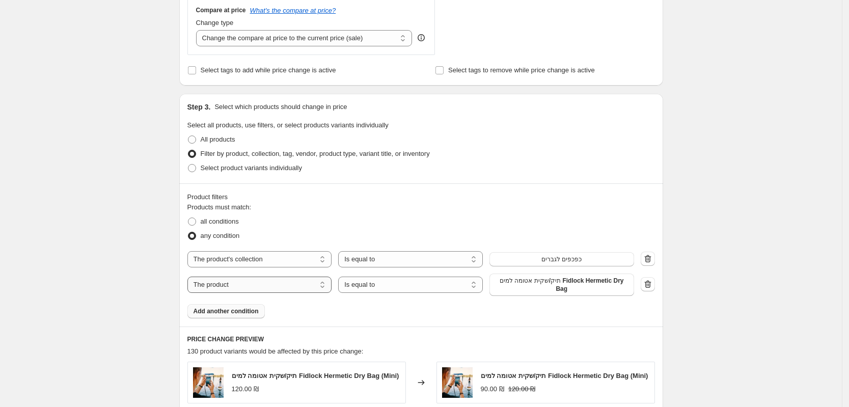
click at [251, 285] on select "The product The product's collection The product's tag The product's vendor The…" at bounding box center [259, 285] width 145 height 16
select select "collection"
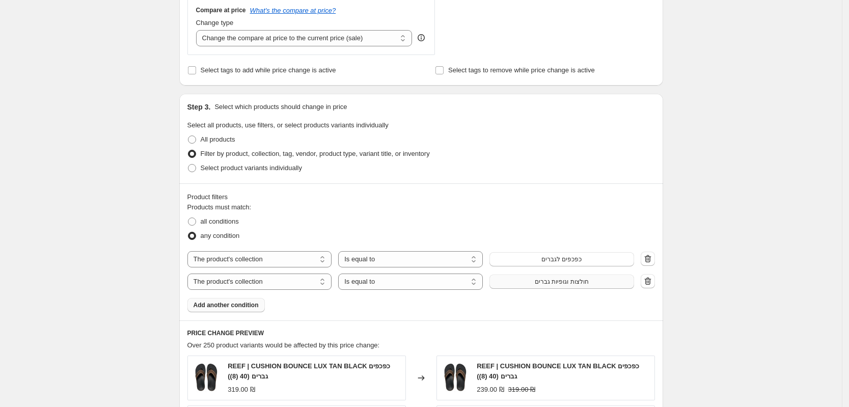
click at [548, 283] on span "חולצות וגופיות גברים" at bounding box center [562, 282] width 54 height 8
click at [248, 304] on span "Add another condition" at bounding box center [226, 305] width 65 height 8
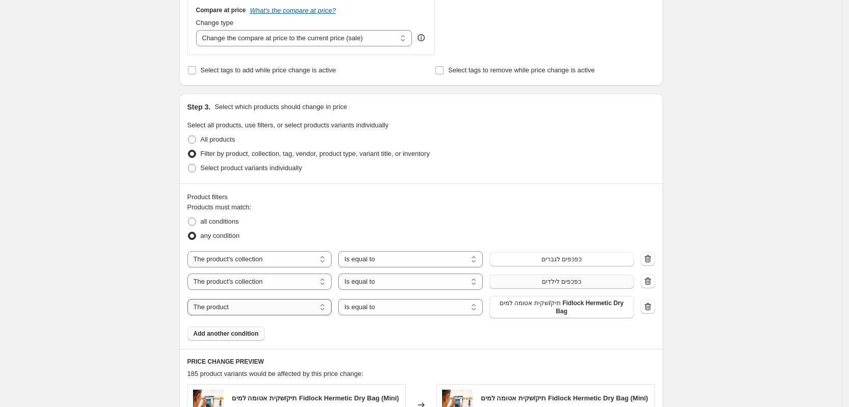
click at [243, 307] on select "The product The product's collection The product's tag The product's vendor The…" at bounding box center [259, 307] width 145 height 16
select select "collection"
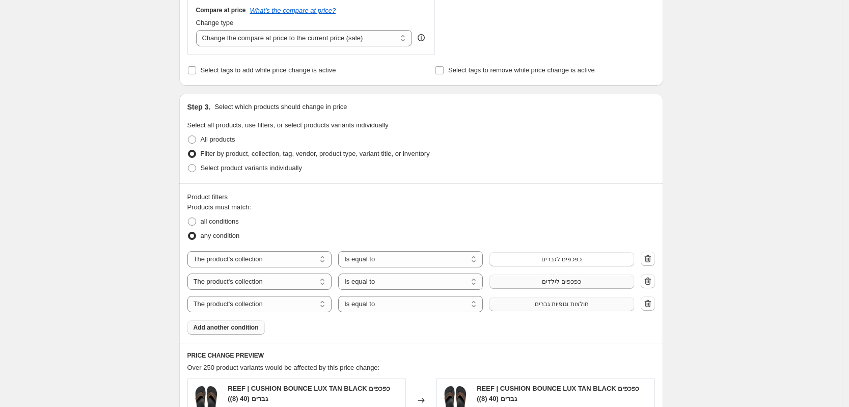
click at [526, 309] on button "חולצות וגופיות גברים" at bounding box center [562, 304] width 145 height 14
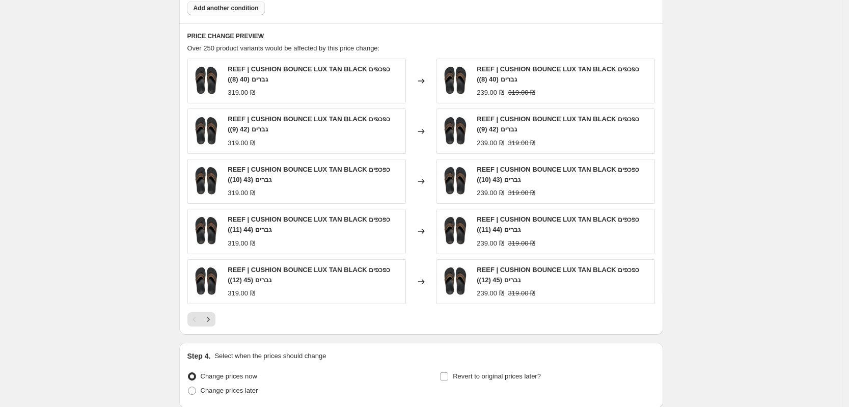
scroll to position [788, 0]
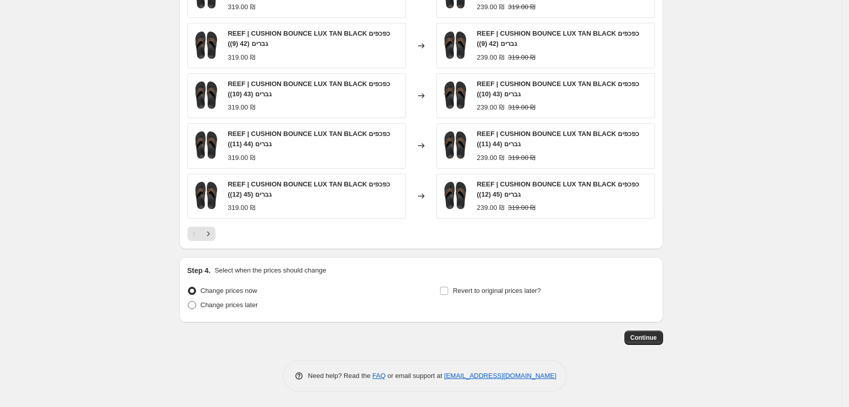
click at [194, 305] on span at bounding box center [192, 305] width 8 height 8
click at [188, 302] on input "Change prices later" at bounding box center [188, 301] width 1 height 1
radio input "true"
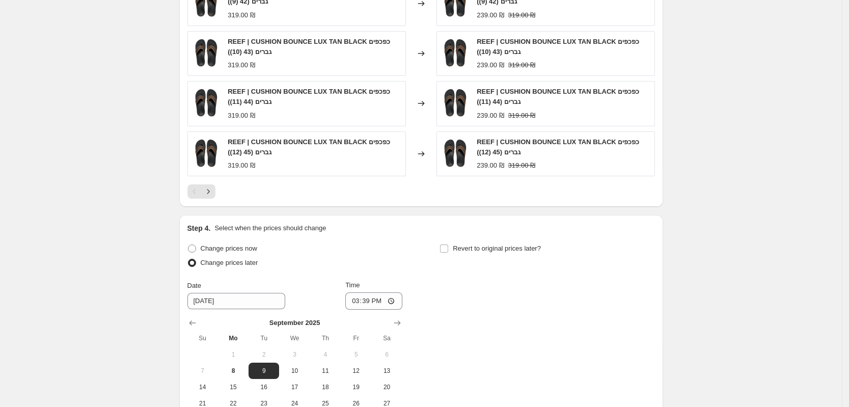
scroll to position [915, 0]
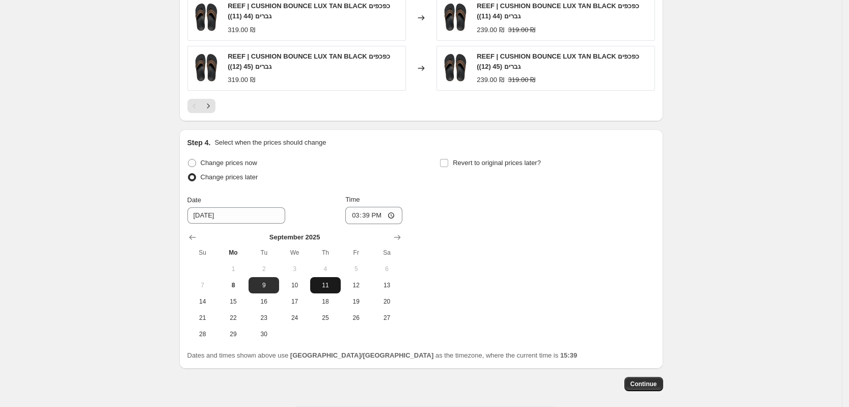
click at [326, 283] on span "11" at bounding box center [325, 285] width 22 height 8
type input "9/11/2025"
click at [388, 216] on input "15:39" at bounding box center [373, 215] width 57 height 17
type input "09:00"
click at [446, 164] on input "Revert to original prices later?" at bounding box center [444, 163] width 8 height 8
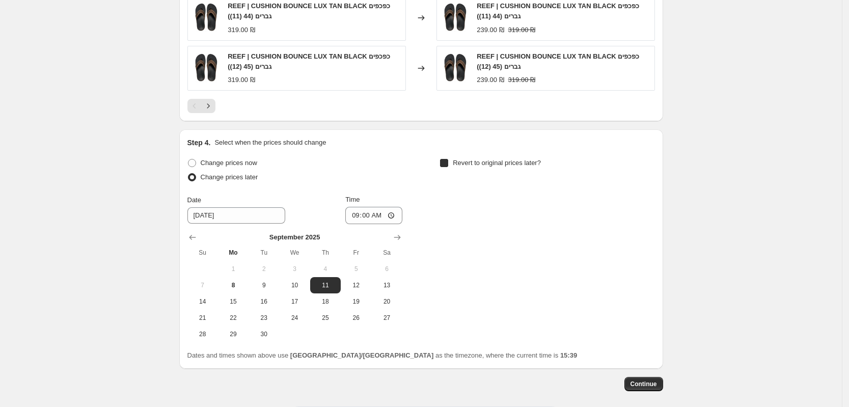
checkbox input "true"
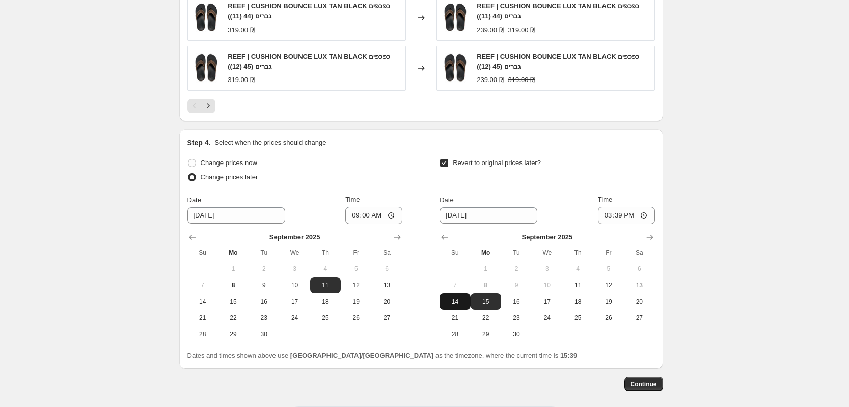
click at [462, 303] on span "14" at bounding box center [455, 301] width 22 height 8
type input "9/14/2025"
click at [641, 216] on input "15:39" at bounding box center [626, 215] width 57 height 17
type input "09:00"
click at [662, 382] on button "Continue" at bounding box center [644, 384] width 39 height 14
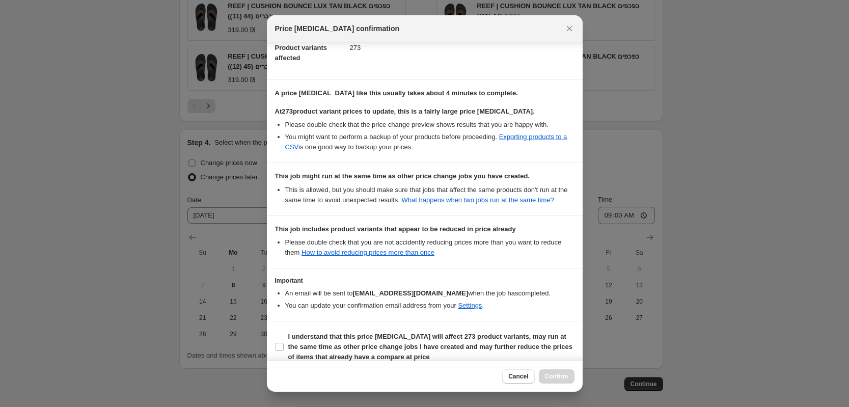
scroll to position [139, 0]
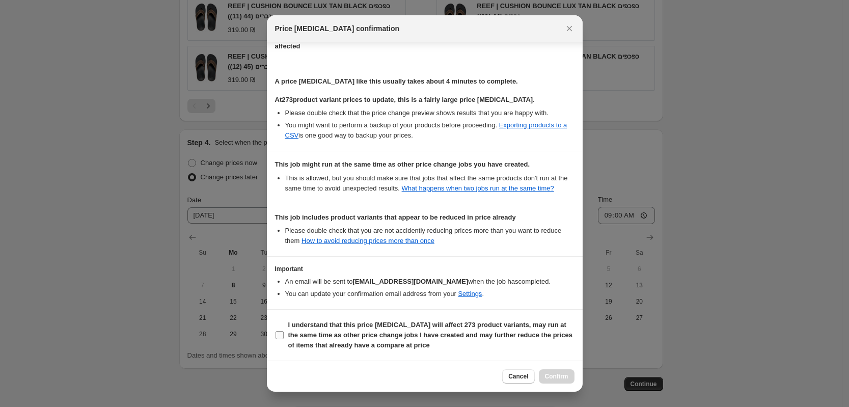
click at [278, 335] on input "I understand that this price change job will affect 273 product variants, may r…" at bounding box center [280, 335] width 8 height 8
checkbox input "true"
click at [555, 373] on span "Confirm" at bounding box center [556, 376] width 23 height 8
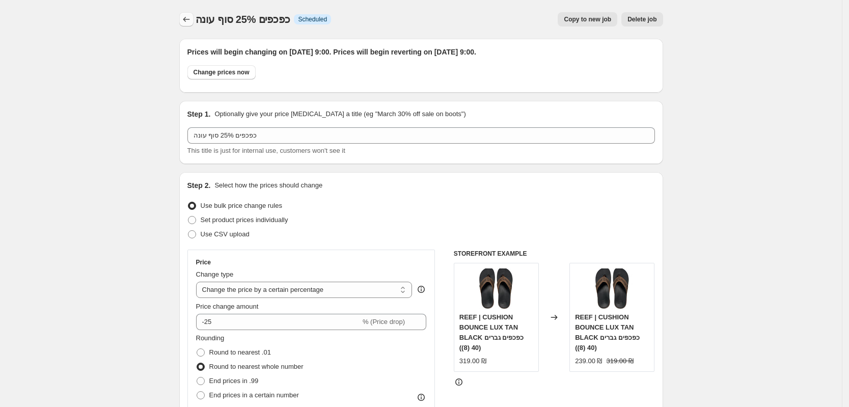
click at [186, 17] on icon "Price change jobs" at bounding box center [186, 19] width 10 height 10
